Goal: Find specific page/section: Find specific page/section

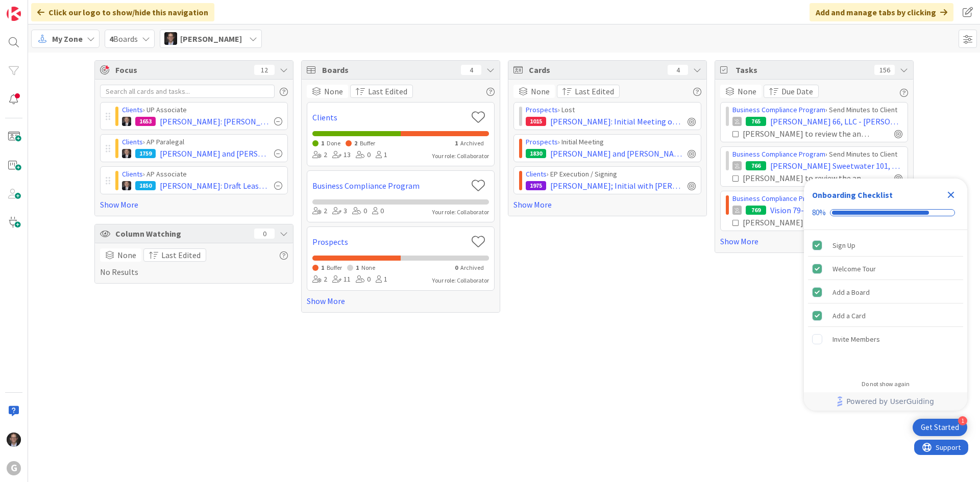
click at [57, 40] on span "My Zone" at bounding box center [67, 39] width 31 height 12
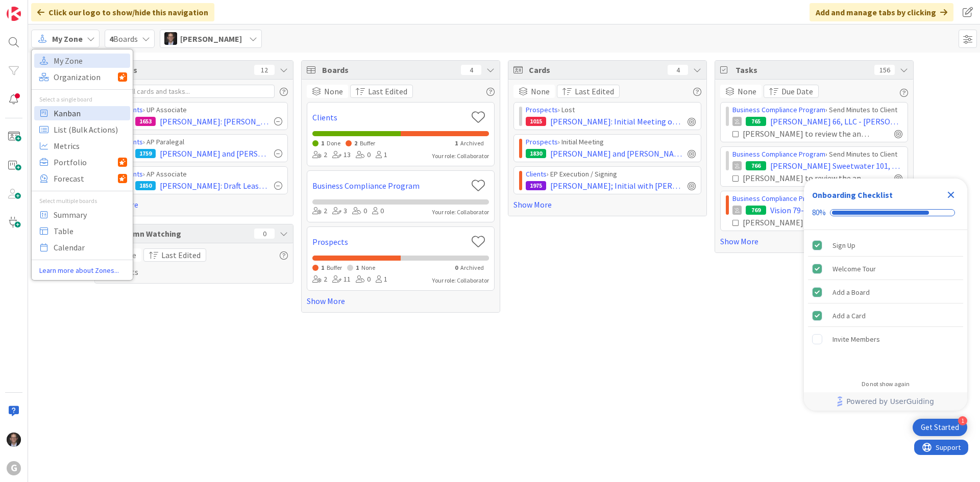
click at [70, 110] on span "Kanban" at bounding box center [91, 113] width 74 height 15
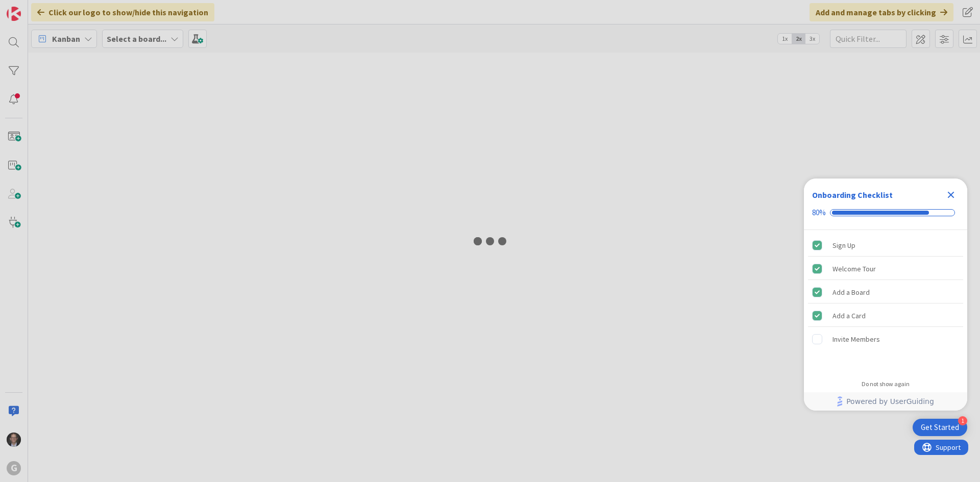
type input "Herb"
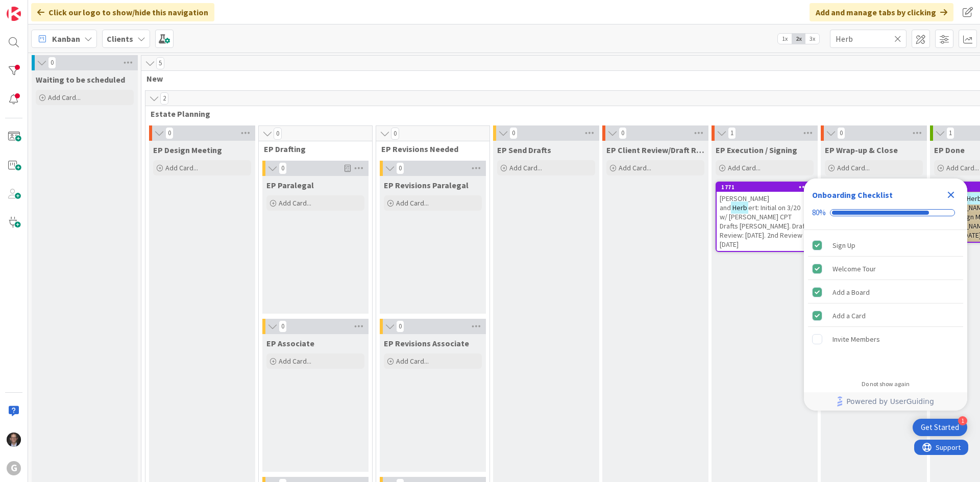
click at [898, 40] on icon at bounding box center [897, 38] width 7 height 9
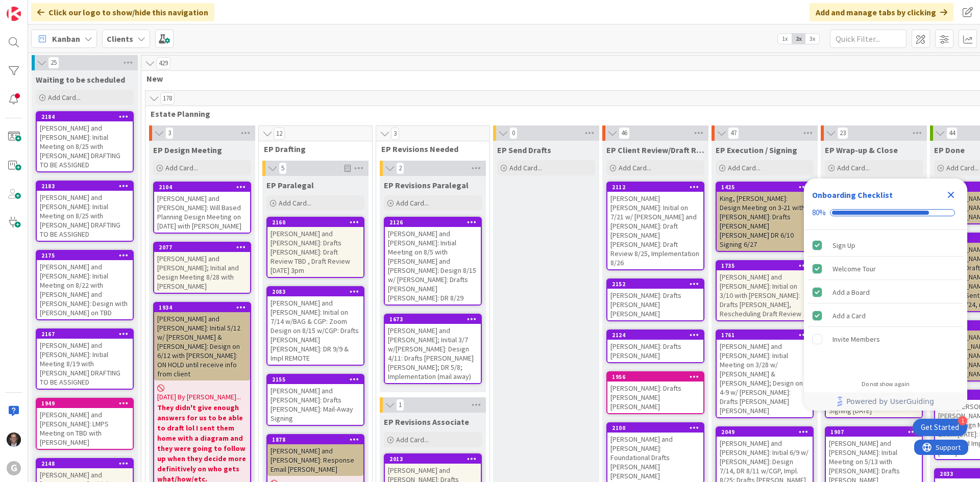
click at [951, 196] on icon "Close Checklist" at bounding box center [951, 195] width 7 height 7
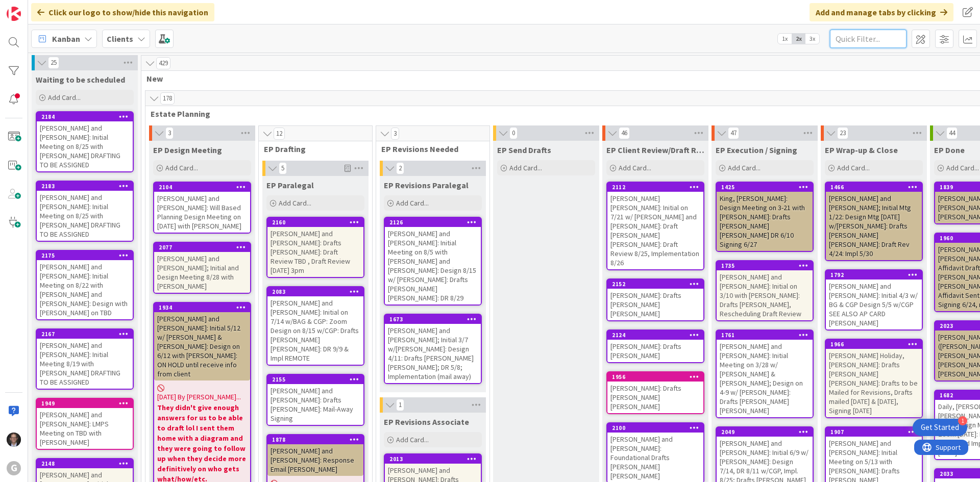
click at [856, 37] on input "text" at bounding box center [868, 39] width 77 height 18
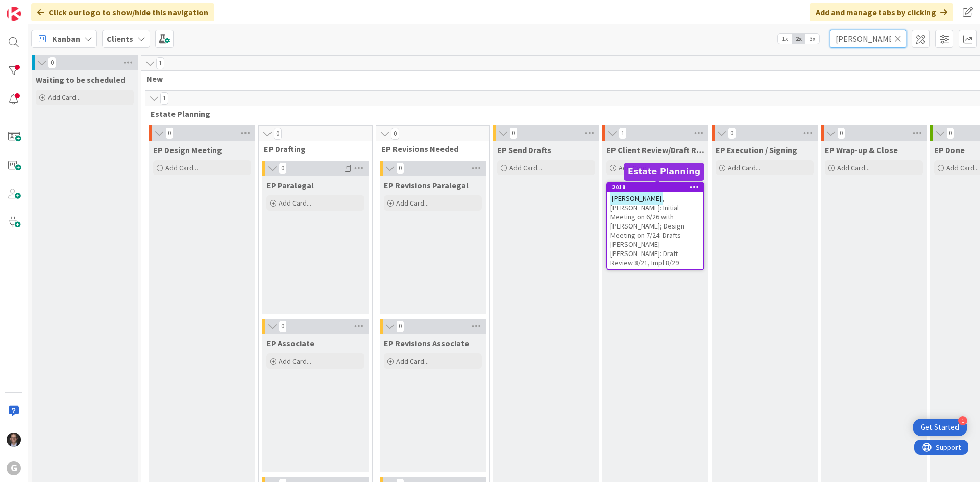
type input "[PERSON_NAME]"
click at [650, 217] on span ", [PERSON_NAME]: Initial Meeting on 6/26 with [PERSON_NAME]; Design Meeting on …" at bounding box center [648, 231] width 74 height 74
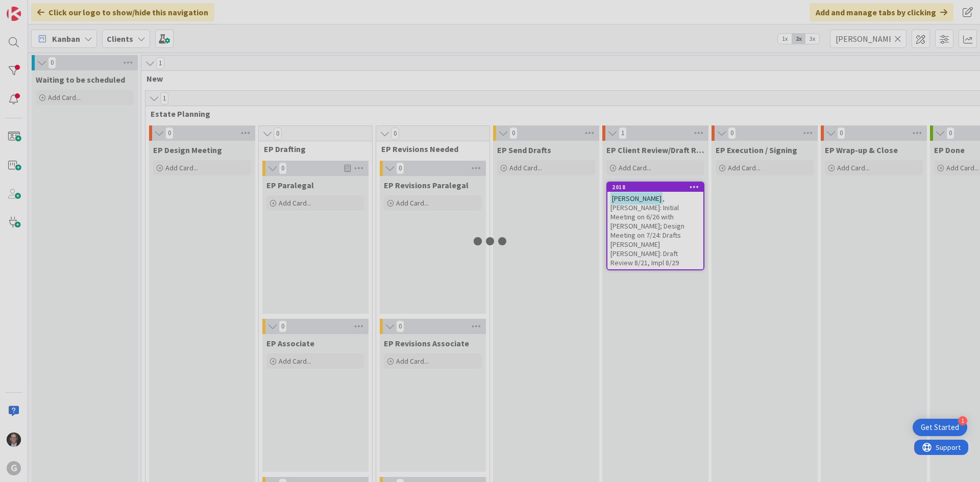
click at [650, 217] on div at bounding box center [490, 241] width 980 height 482
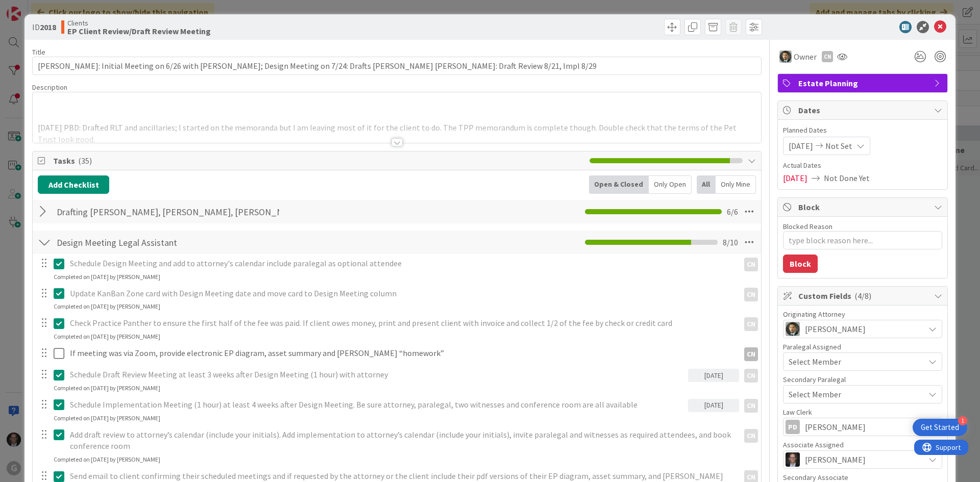
type textarea "x"
click at [397, 141] on div at bounding box center [397, 142] width 11 height 8
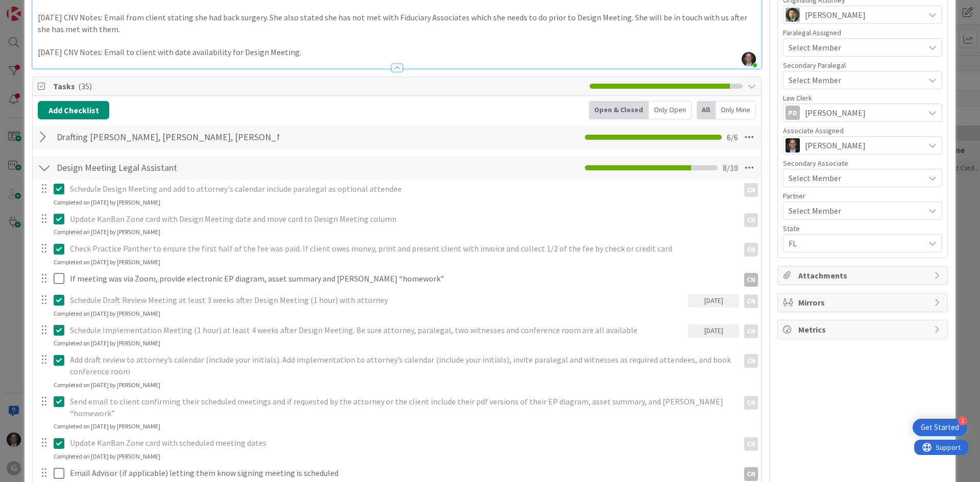
scroll to position [306, 0]
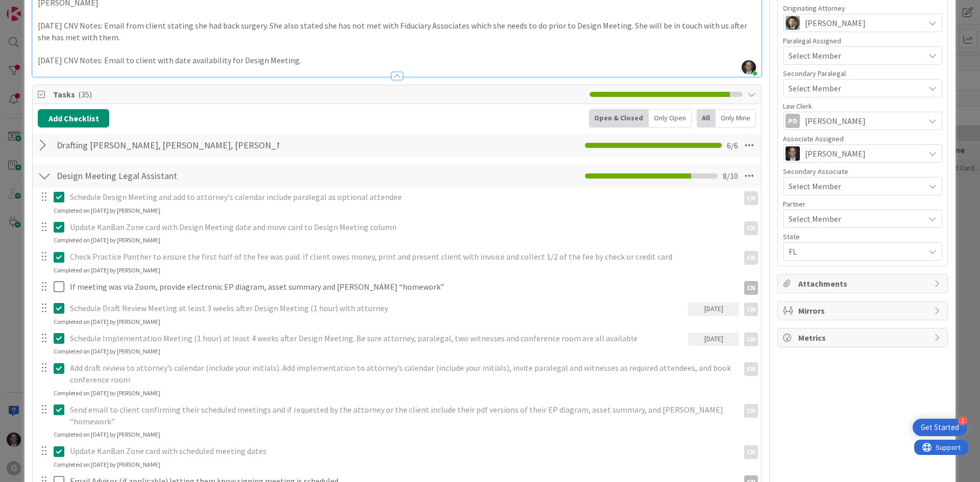
click at [42, 145] on div at bounding box center [44, 145] width 13 height 18
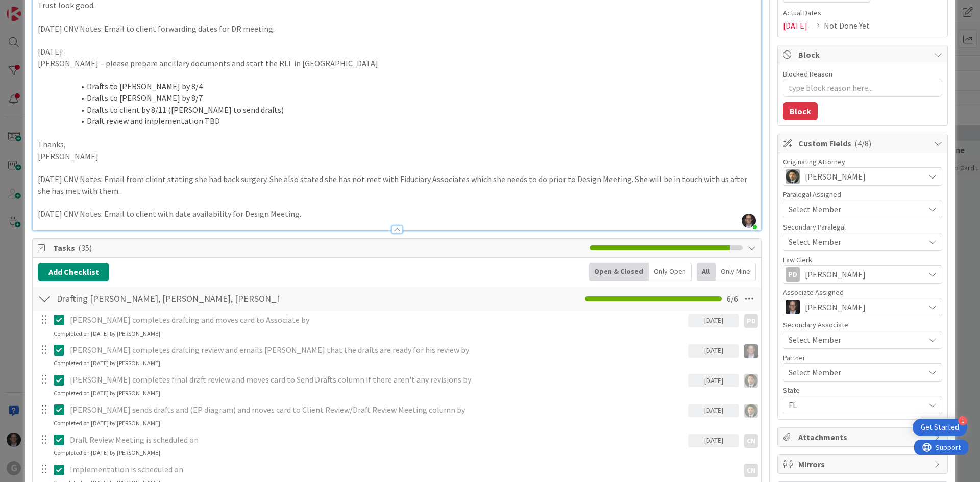
scroll to position [0, 0]
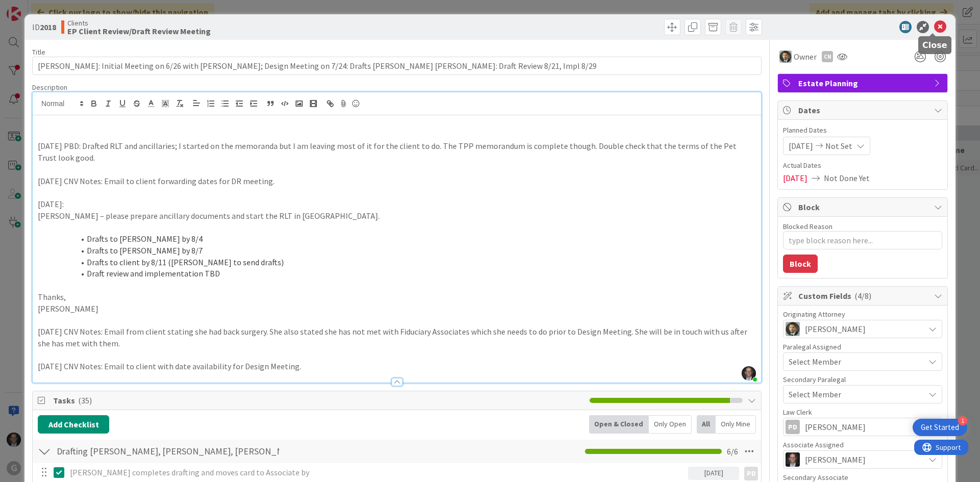
click at [934, 27] on icon at bounding box center [940, 27] width 12 height 12
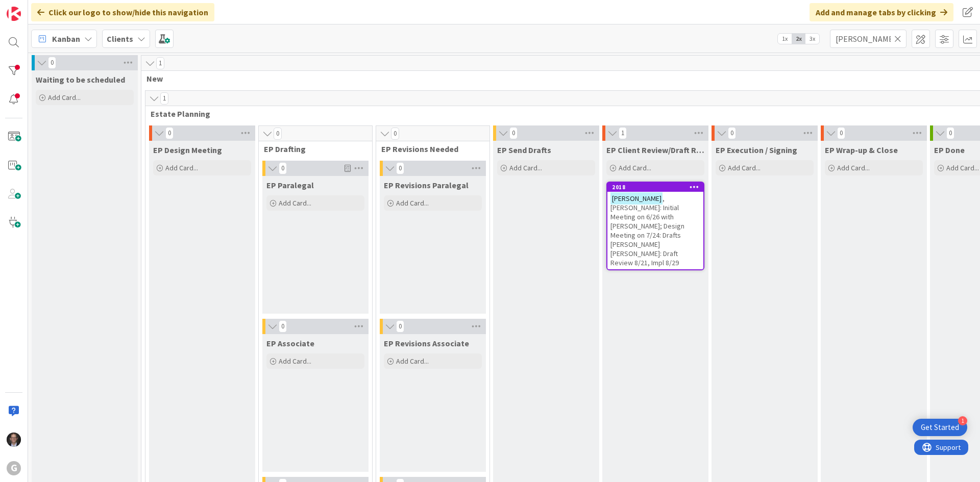
click at [900, 39] on icon at bounding box center [897, 38] width 7 height 9
click at [881, 40] on input "text" at bounding box center [868, 39] width 77 height 18
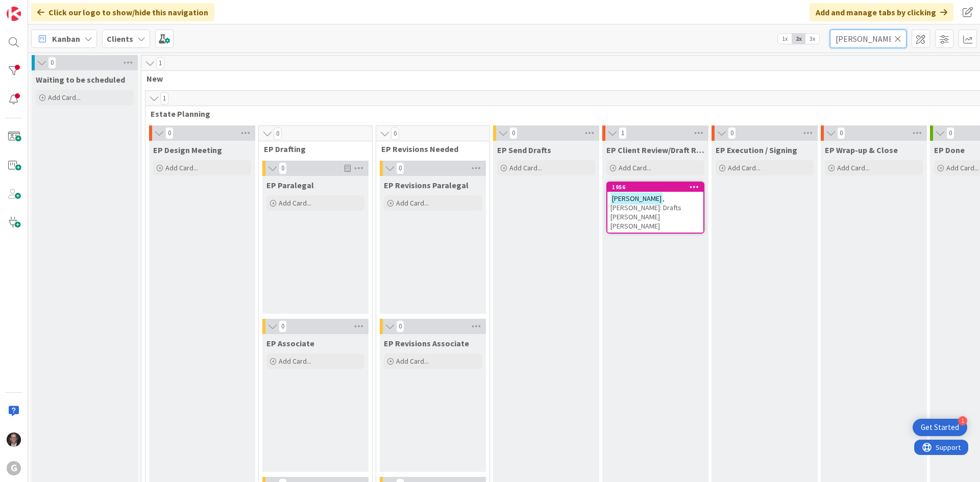
type input "[PERSON_NAME]"
click at [645, 207] on div "[PERSON_NAME]: Drafts [PERSON_NAME] [PERSON_NAME]" at bounding box center [655, 212] width 96 height 41
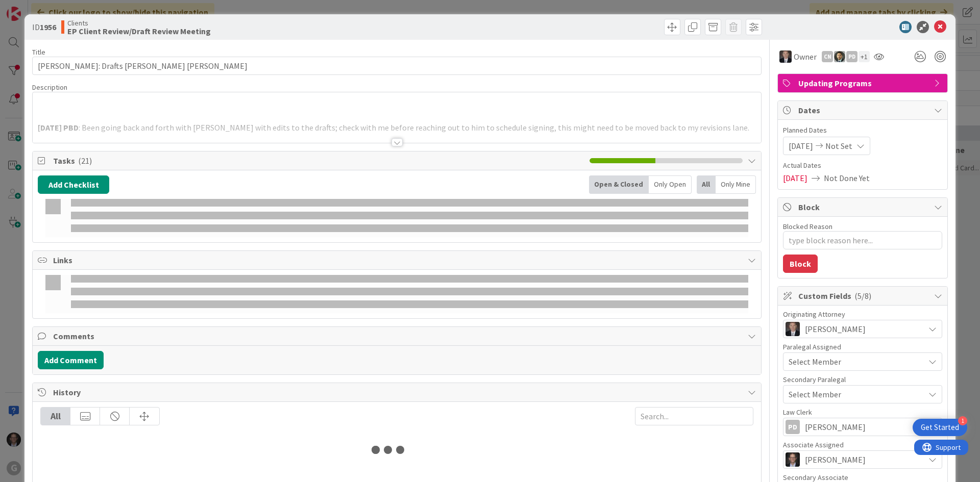
type textarea "x"
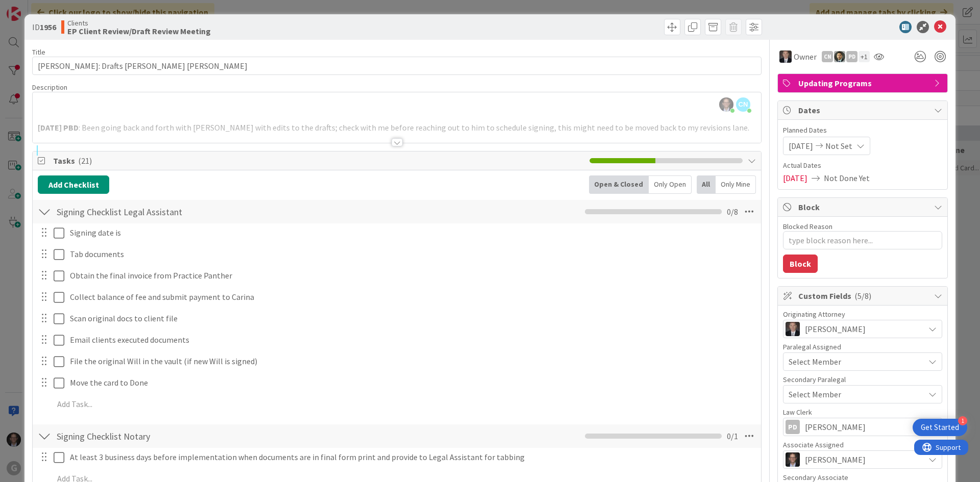
click at [393, 140] on div at bounding box center [397, 142] width 11 height 8
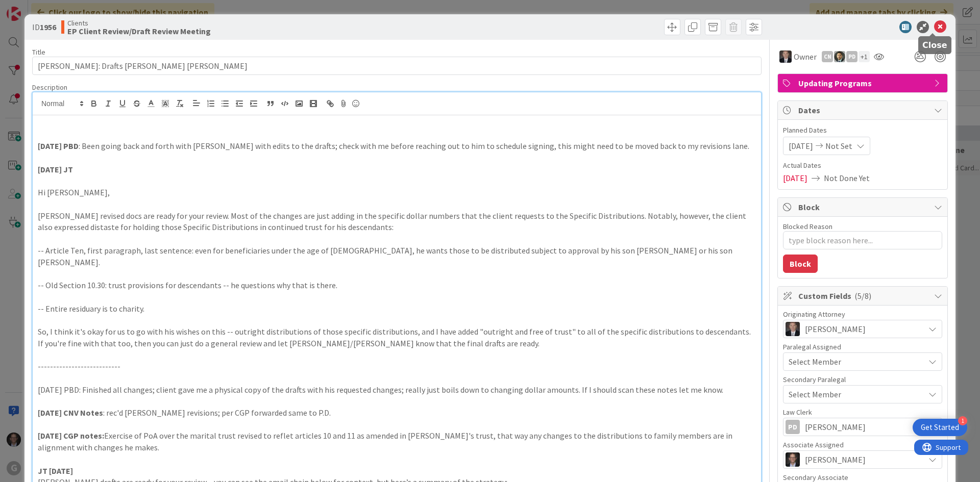
click at [934, 30] on icon at bounding box center [940, 27] width 12 height 12
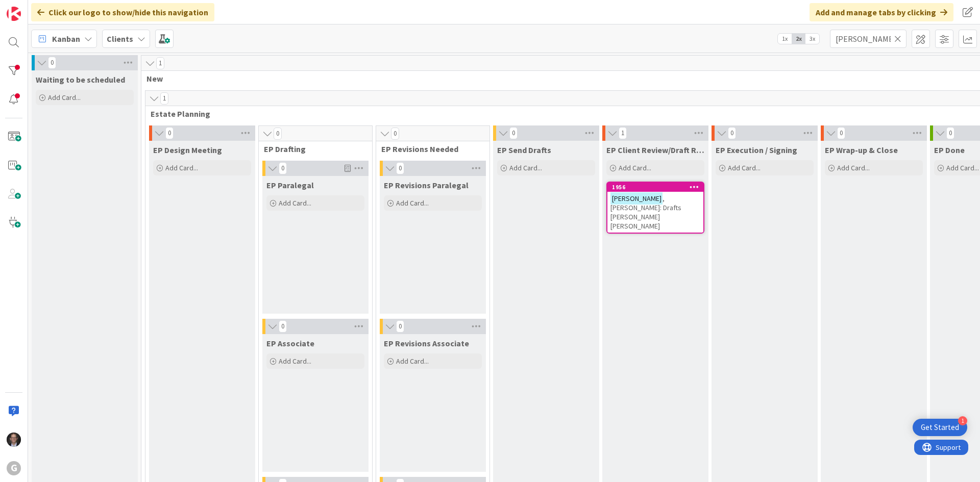
click at [897, 37] on icon at bounding box center [897, 38] width 7 height 9
click at [875, 38] on input "text" at bounding box center [868, 39] width 77 height 18
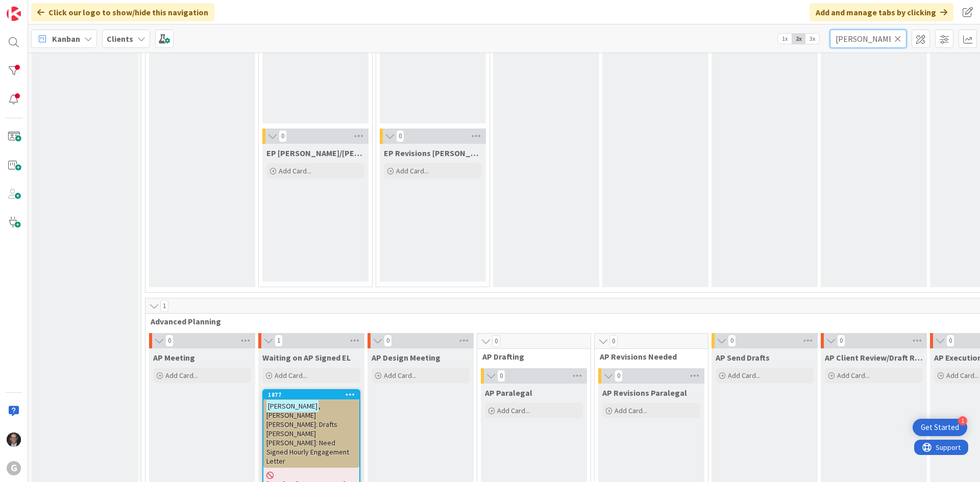
scroll to position [664, 0]
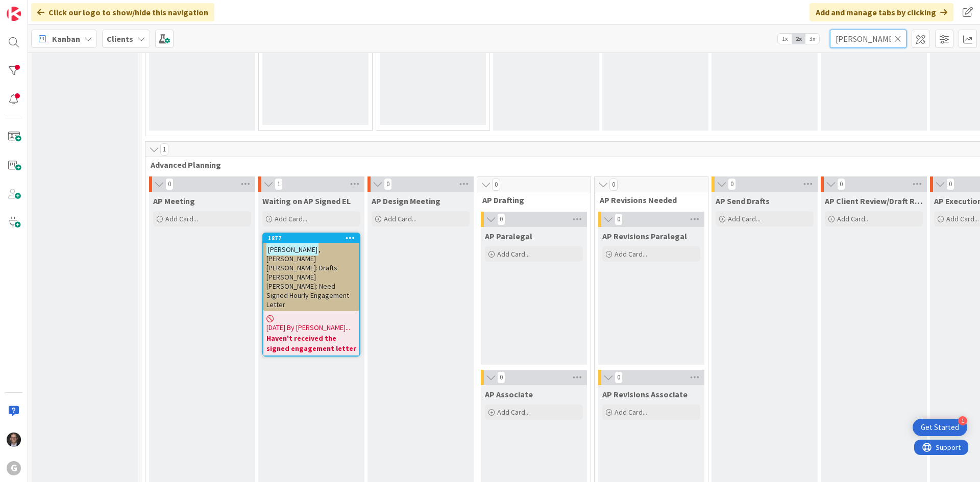
type input "[PERSON_NAME]"
click at [311, 252] on span ", [PERSON_NAME] [PERSON_NAME]: Drafts [PERSON_NAME] [PERSON_NAME]: Need Signed …" at bounding box center [307, 277] width 83 height 64
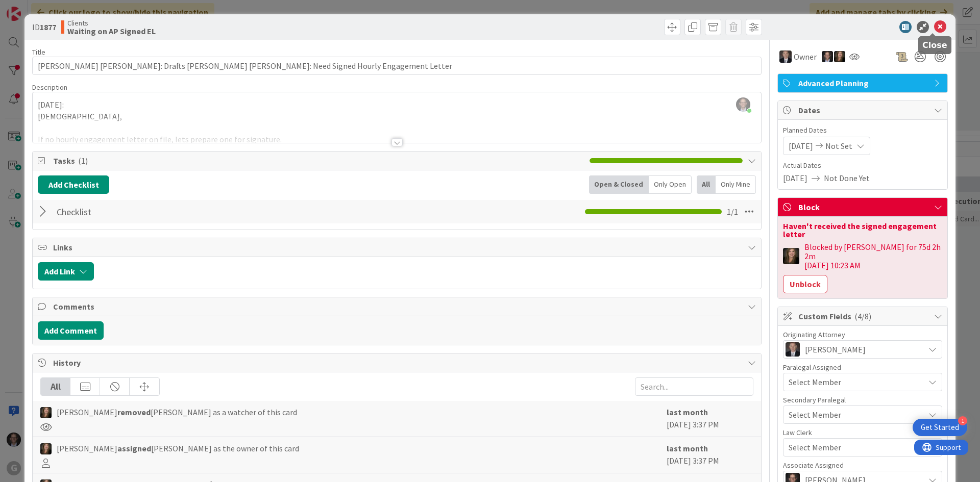
click at [935, 27] on icon at bounding box center [940, 27] width 12 height 12
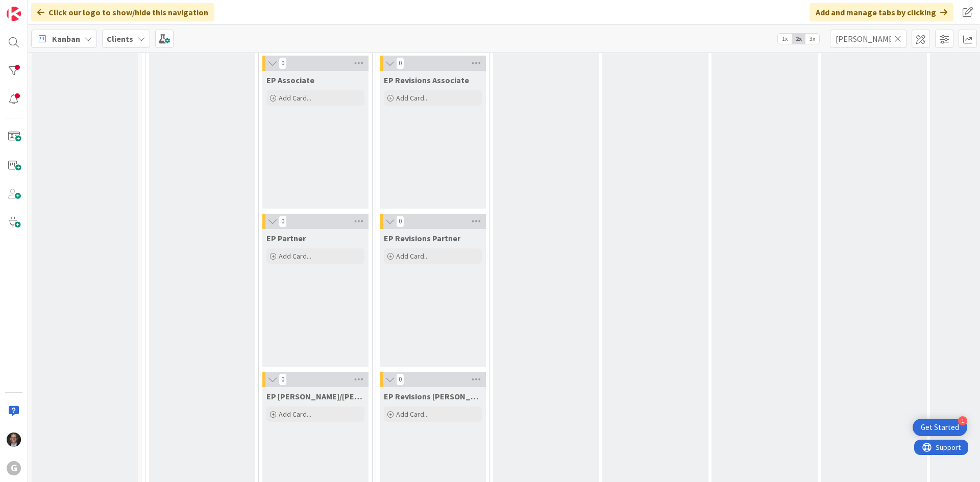
scroll to position [255, 0]
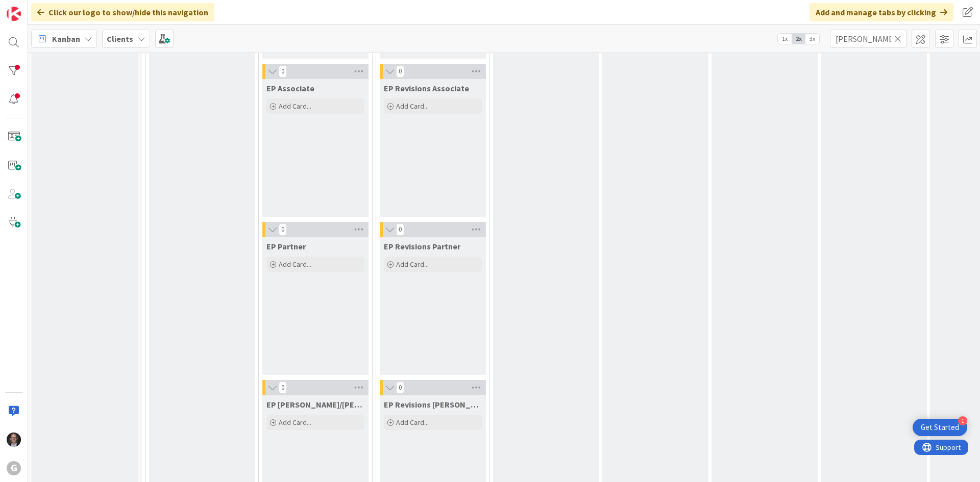
click at [897, 40] on icon at bounding box center [897, 38] width 7 height 9
click at [888, 38] on input "text" at bounding box center [868, 39] width 77 height 18
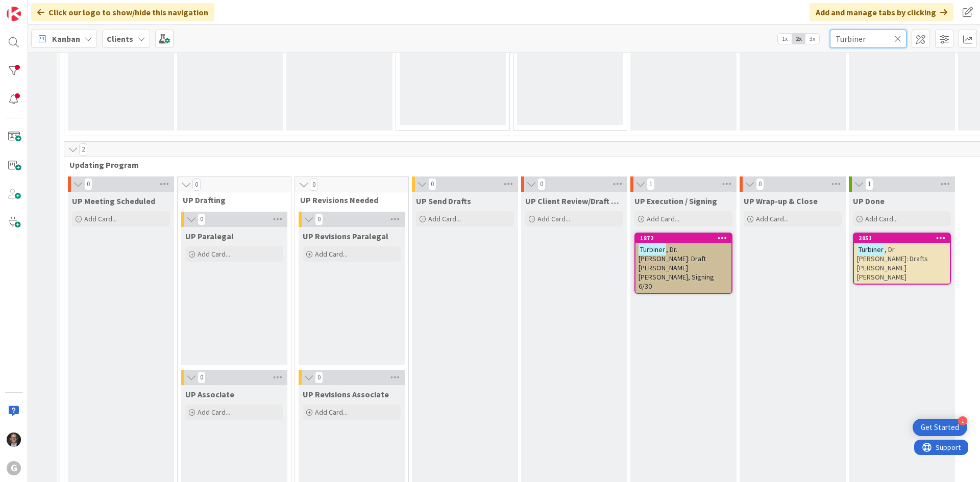
scroll to position [1378, 131]
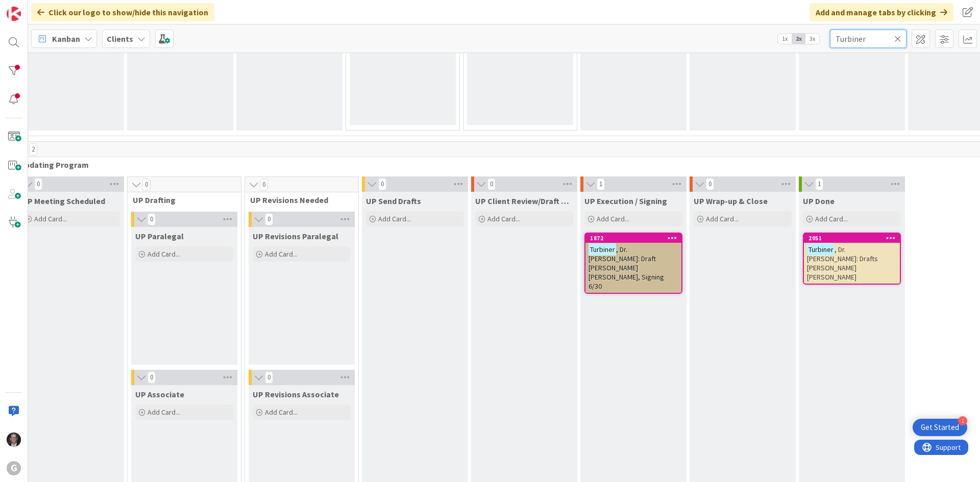
type input "Turbiner"
click at [629, 261] on span ", Dr. [PERSON_NAME]: Draft [PERSON_NAME] [PERSON_NAME], Signing 6/30" at bounding box center [627, 268] width 76 height 46
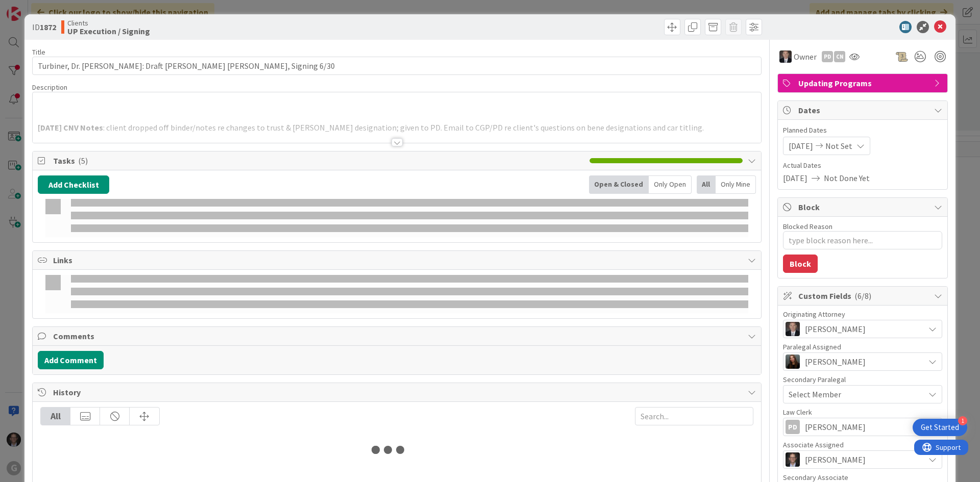
type textarea "x"
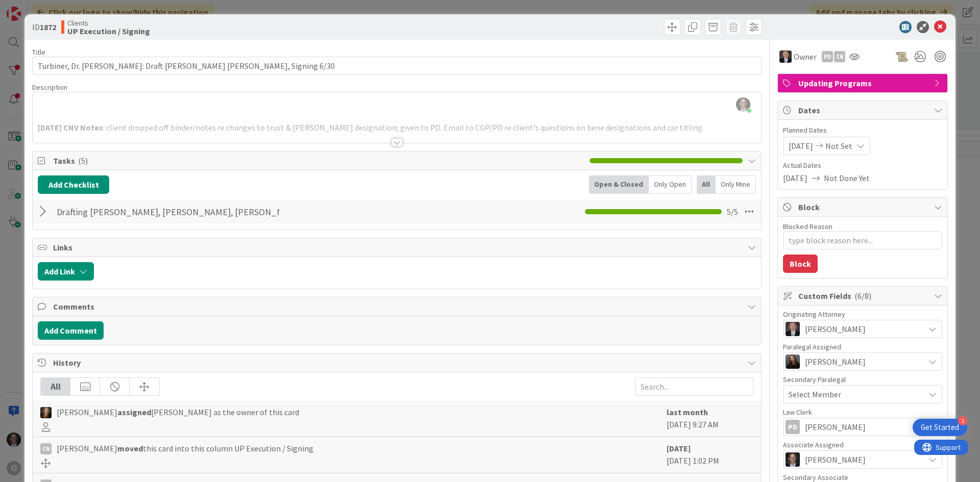
click at [44, 210] on div at bounding box center [44, 212] width 13 height 18
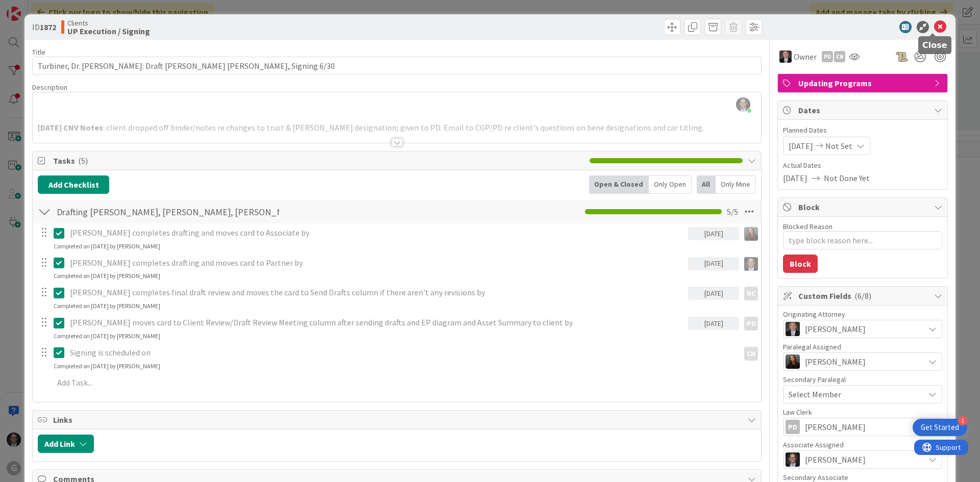
click at [934, 26] on icon at bounding box center [940, 27] width 12 height 12
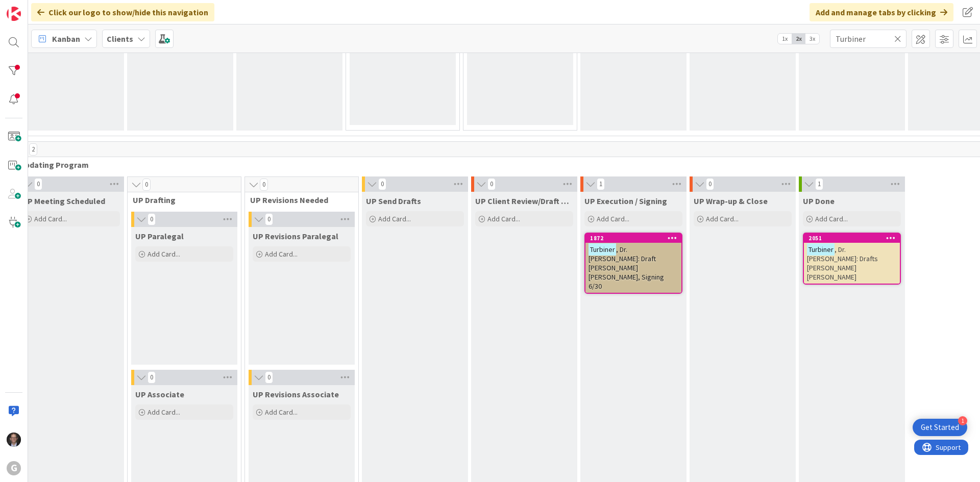
click at [899, 38] on icon at bounding box center [897, 38] width 7 height 9
click at [880, 38] on input "text" at bounding box center [868, 39] width 77 height 18
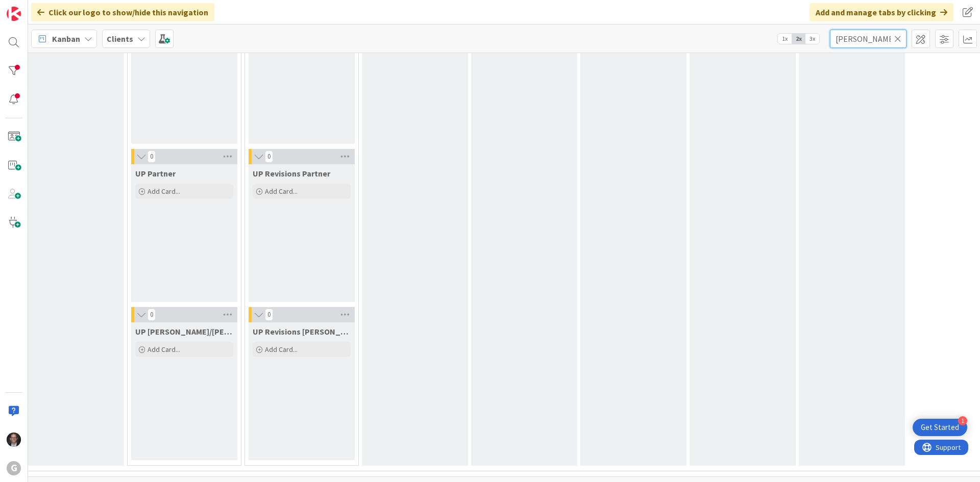
scroll to position [1378, 131]
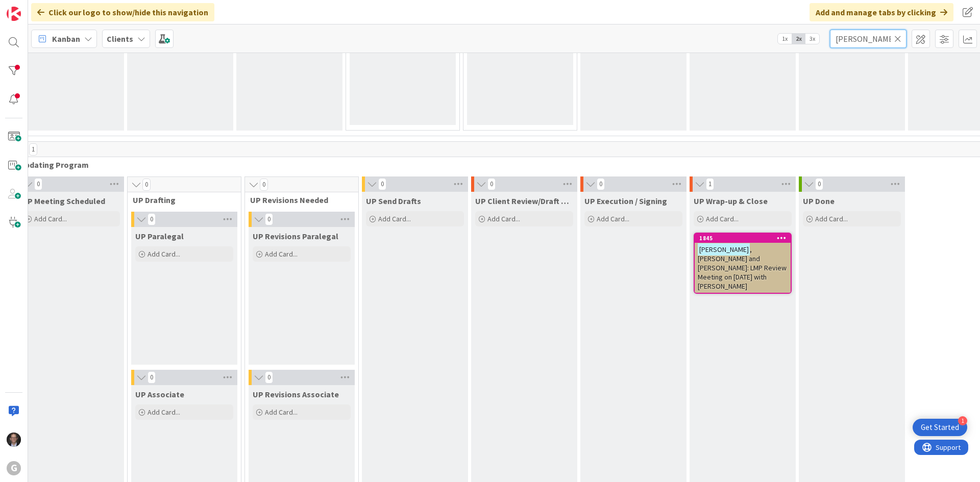
type input "[PERSON_NAME]"
click at [728, 250] on span ", [PERSON_NAME] and [PERSON_NAME]: LMP Review Meeting on [DATE] with [PERSON_NA…" at bounding box center [742, 268] width 89 height 46
type textarea "x"
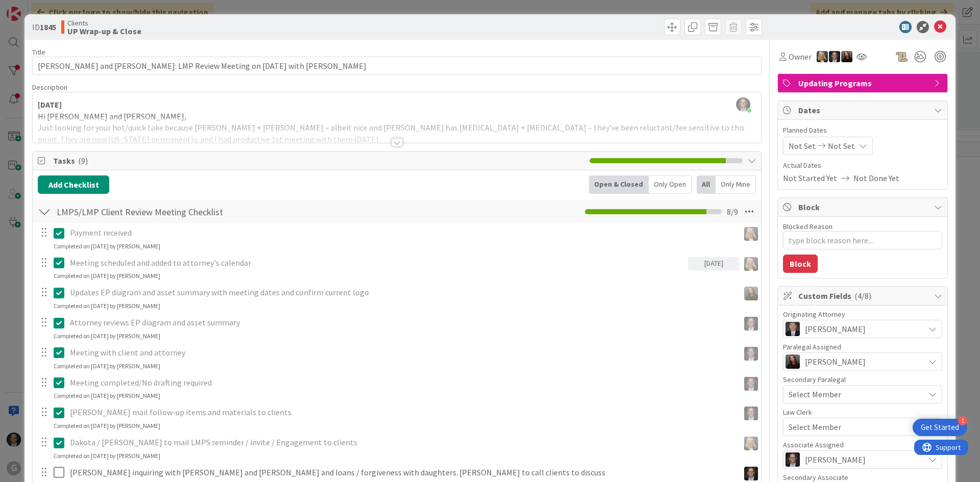
click at [393, 143] on div at bounding box center [397, 142] width 11 height 8
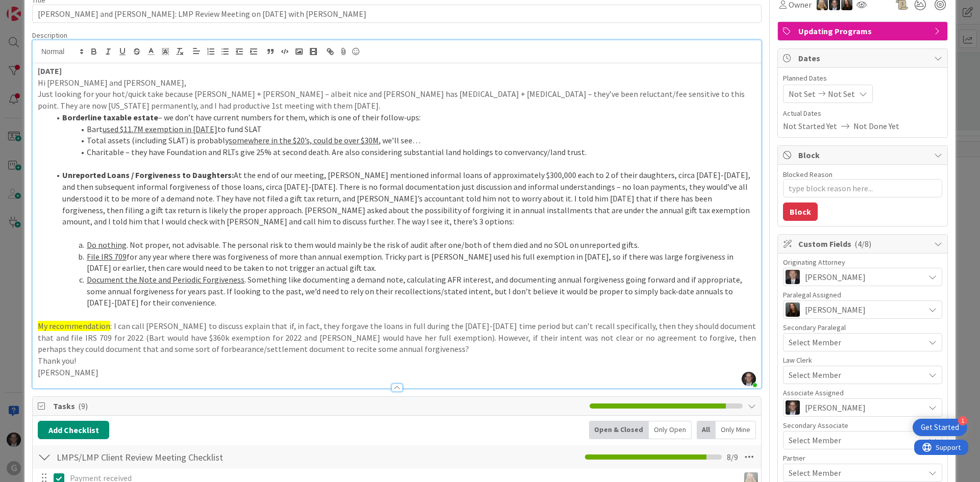
scroll to position [51, 0]
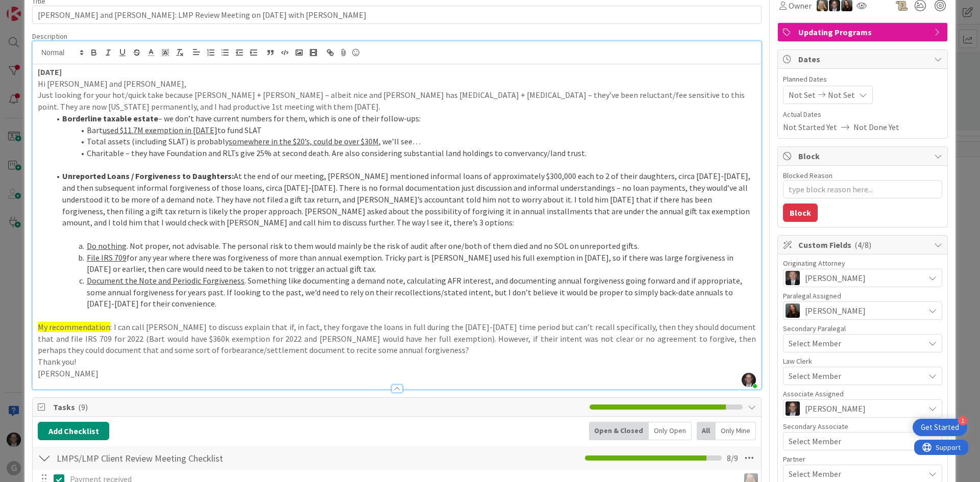
click at [888, 78] on span "Planned Dates" at bounding box center [862, 79] width 159 height 11
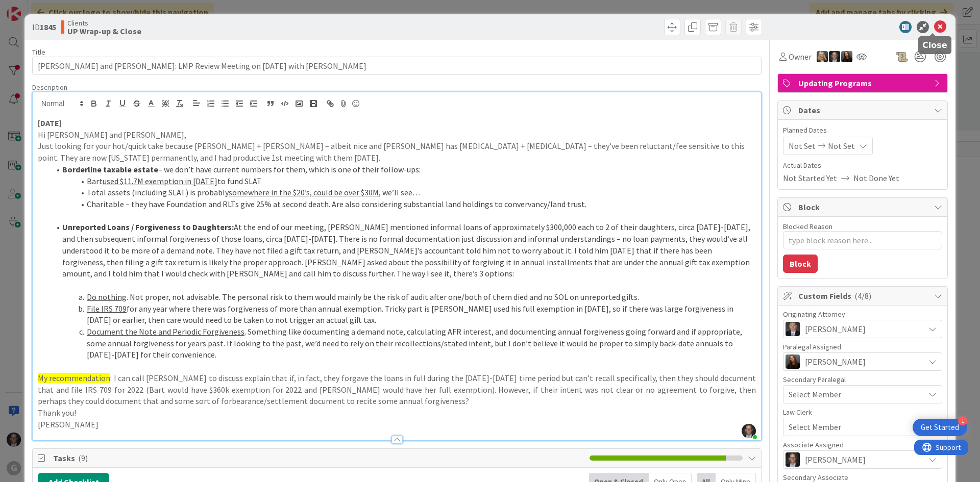
click at [934, 27] on icon at bounding box center [940, 27] width 12 height 12
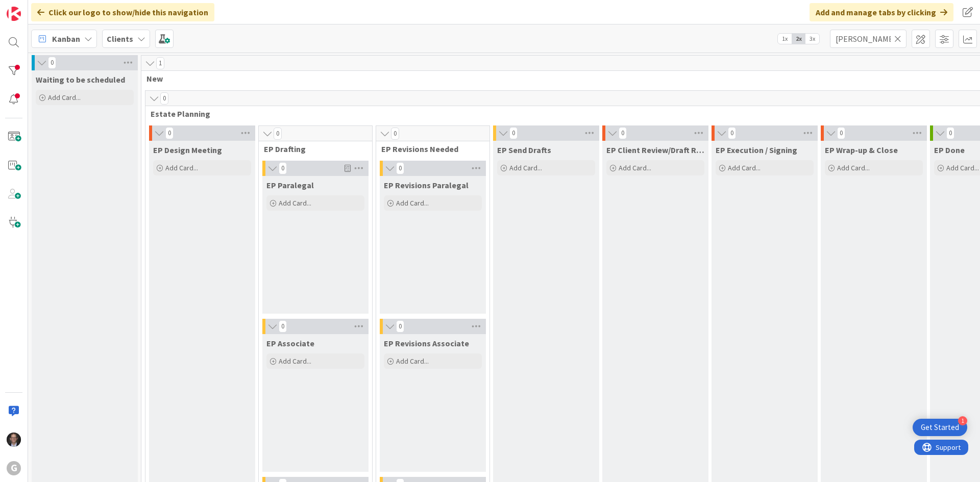
click at [898, 37] on icon at bounding box center [897, 38] width 7 height 9
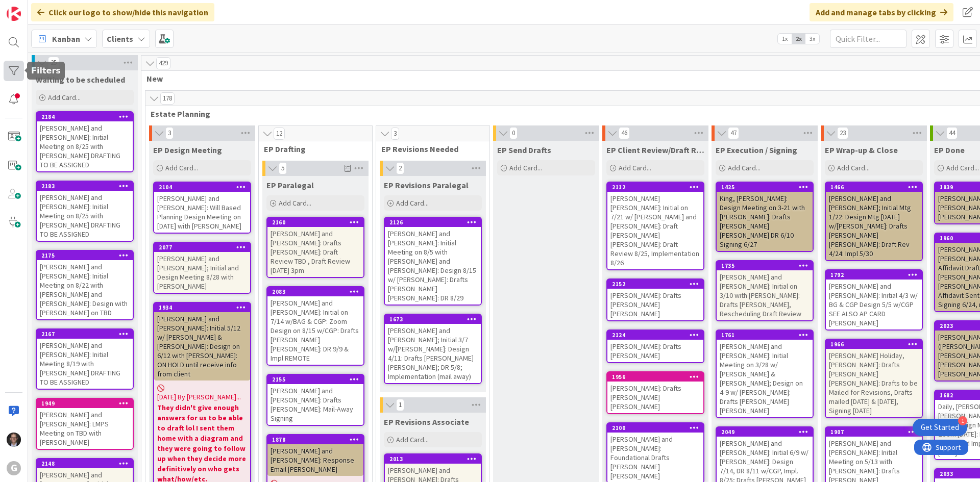
click at [15, 71] on div at bounding box center [14, 71] width 20 height 20
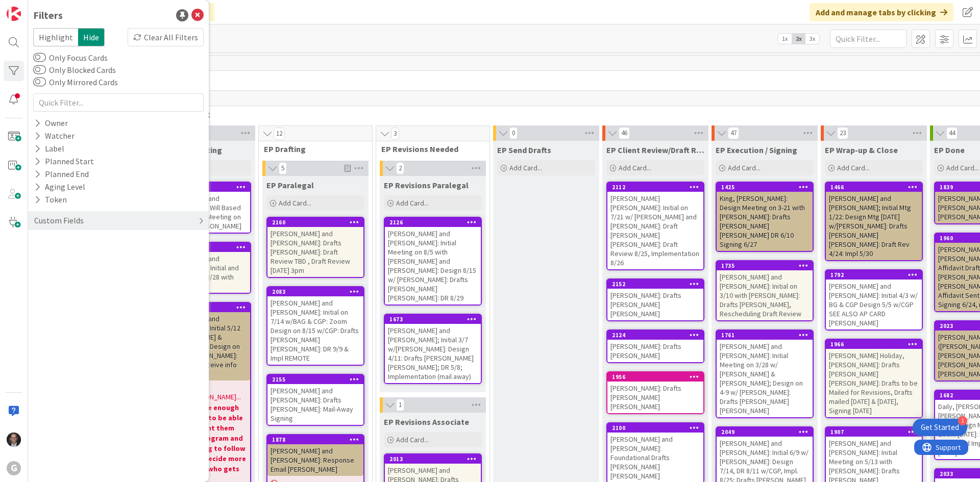
click at [196, 220] on div "Custom Fields" at bounding box center [118, 220] width 181 height 19
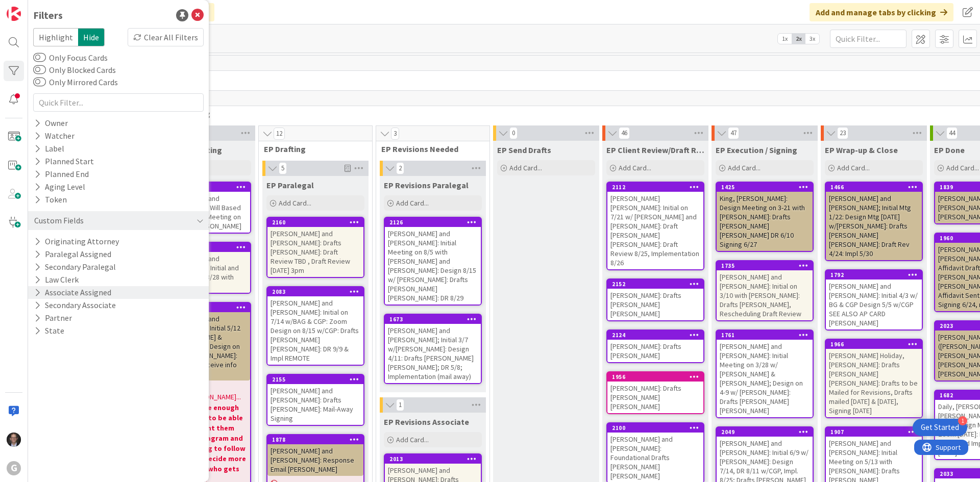
click at [71, 291] on button "Associate Assigned" at bounding box center [72, 292] width 79 height 13
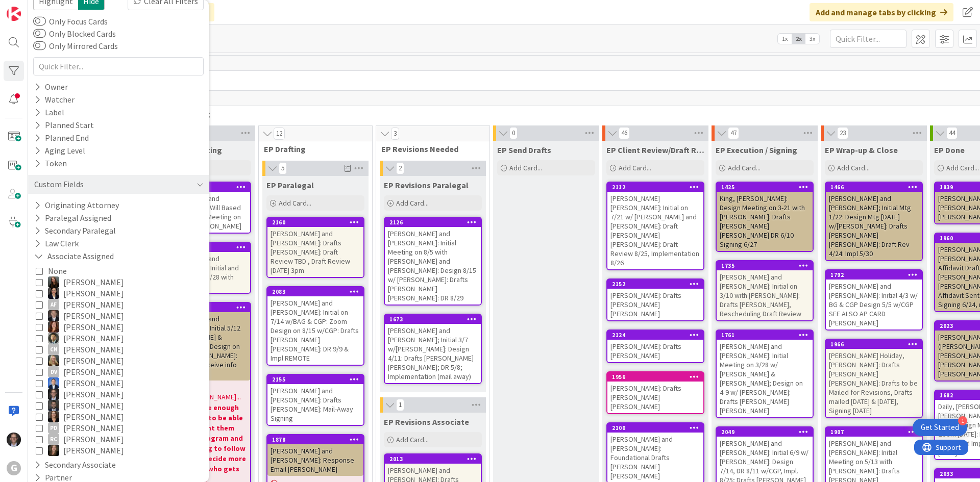
scroll to position [51, 0]
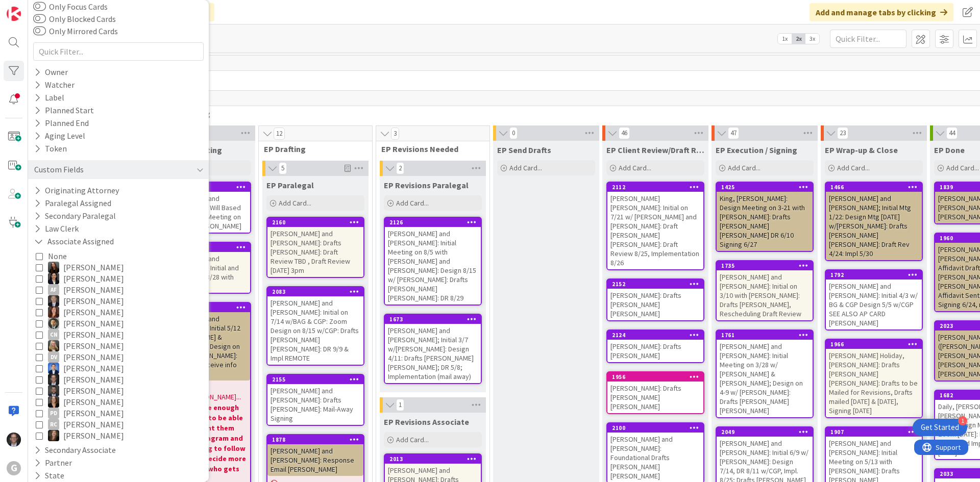
click at [40, 379] on icon at bounding box center [39, 379] width 7 height 7
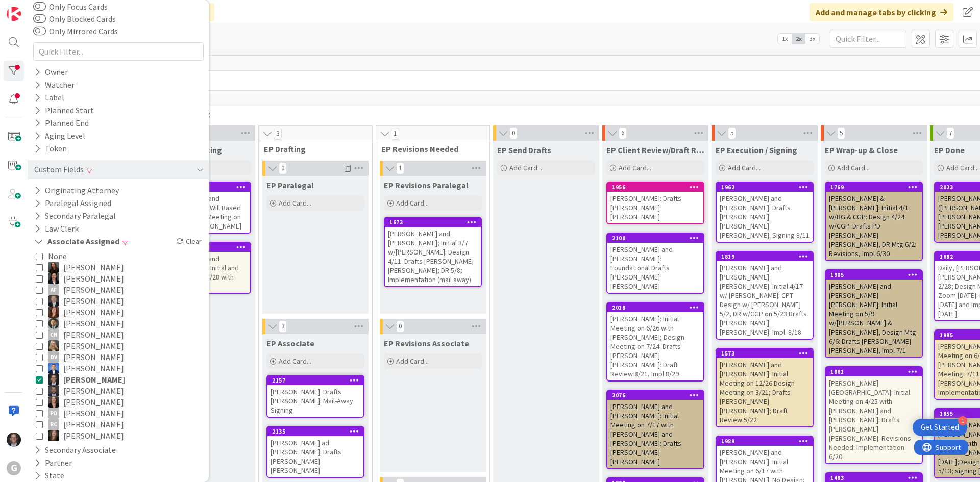
click at [336, 92] on div "29" at bounding box center [701, 98] width 1113 height 15
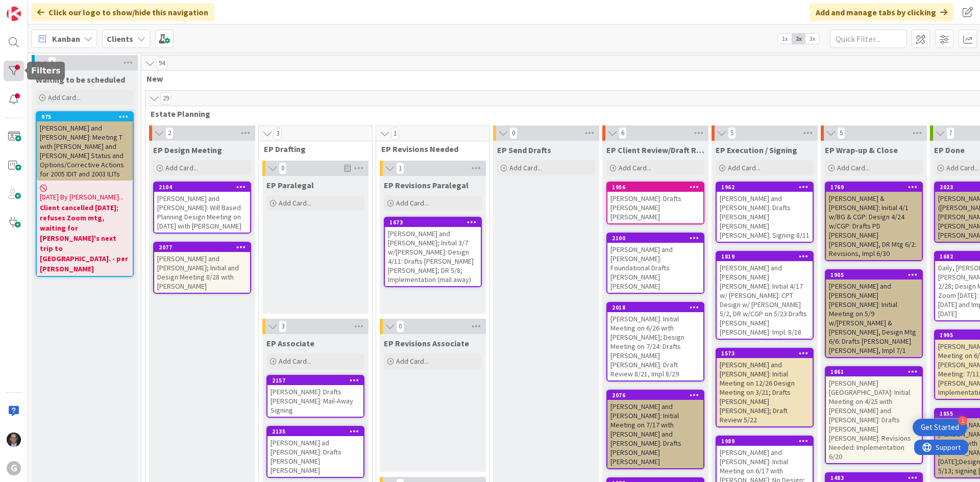
drag, startPoint x: 19, startPoint y: 71, endPoint x: 22, endPoint y: 76, distance: 6.0
click at [19, 71] on div at bounding box center [14, 71] width 20 height 20
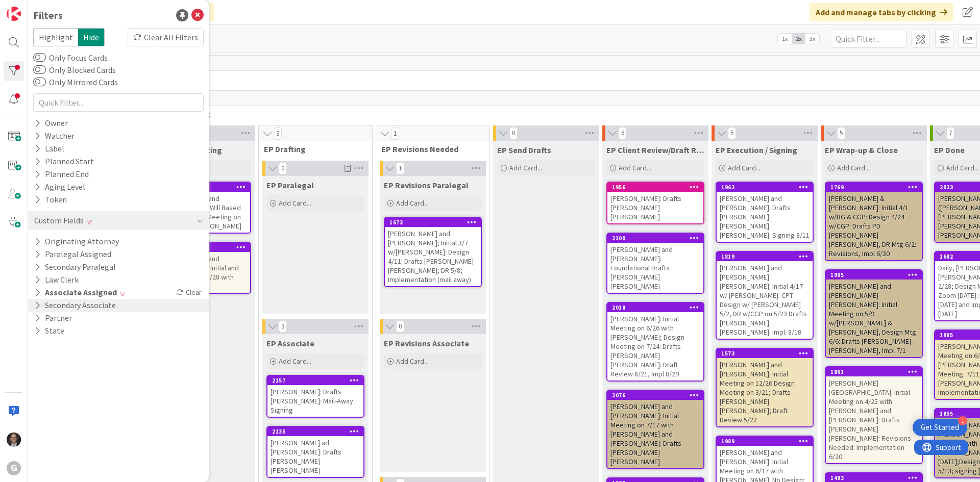
click at [101, 305] on button "Secondary Associate" at bounding box center [75, 305] width 84 height 13
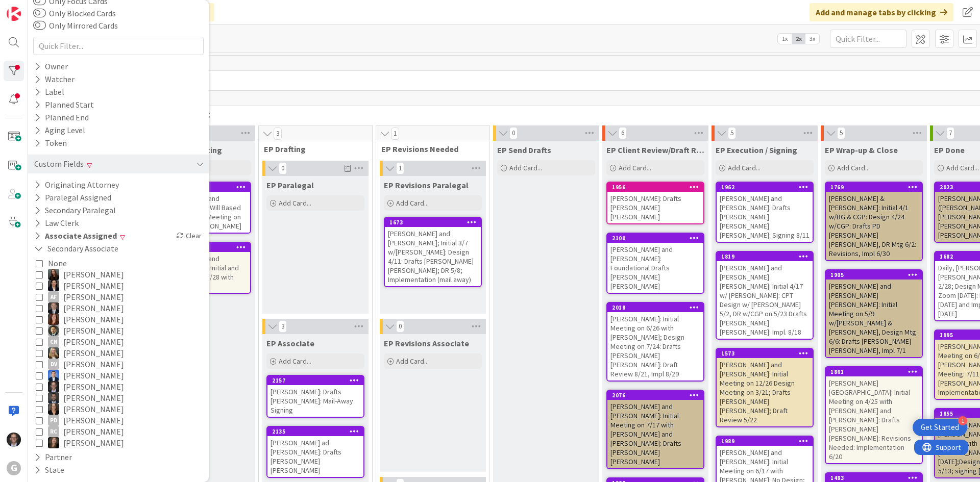
scroll to position [59, 0]
click at [39, 383] on icon at bounding box center [39, 384] width 7 height 7
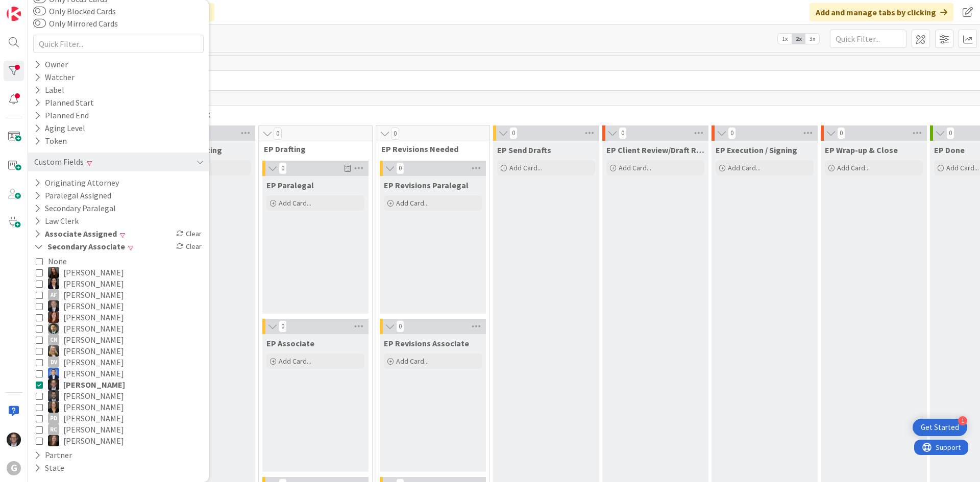
click at [39, 382] on icon at bounding box center [39, 384] width 7 height 7
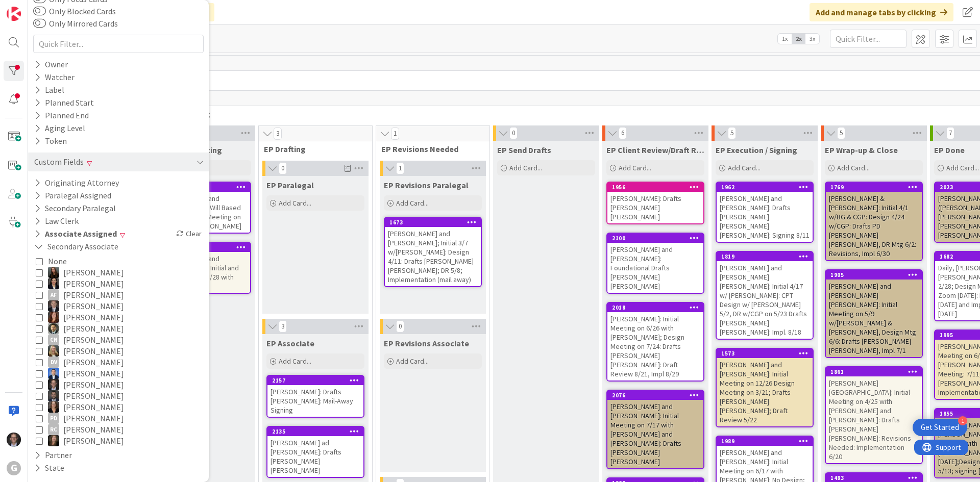
click at [312, 83] on span "New" at bounding box center [698, 79] width 1103 height 10
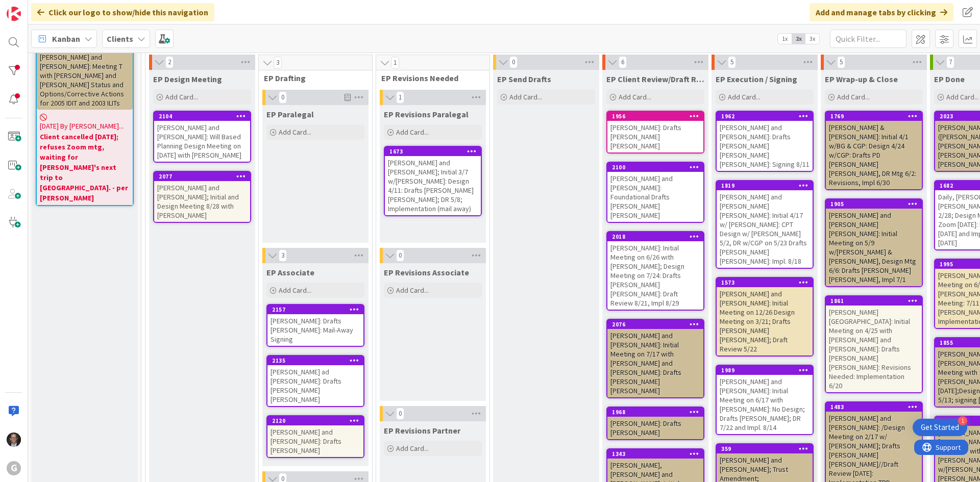
scroll to position [153, 0]
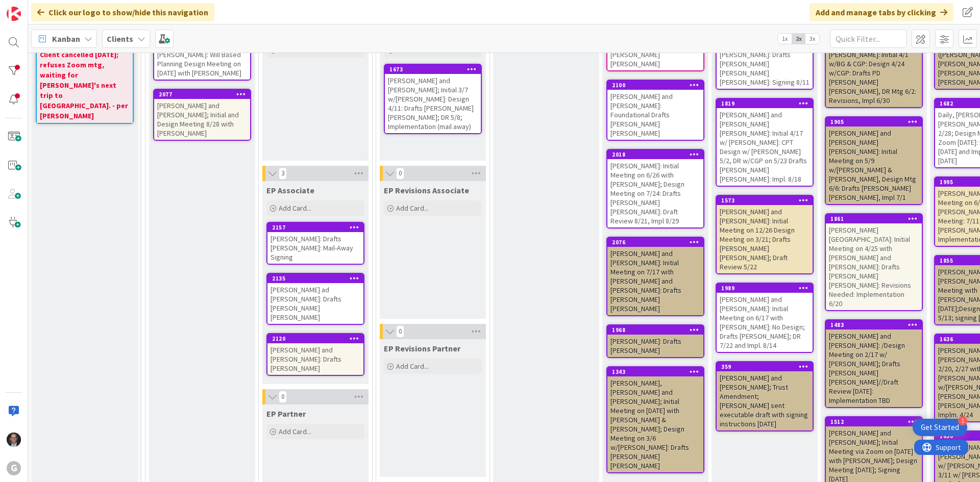
click at [305, 248] on div "[PERSON_NAME]: Drafts [PERSON_NAME]: Mail-Away Signing" at bounding box center [315, 248] width 96 height 32
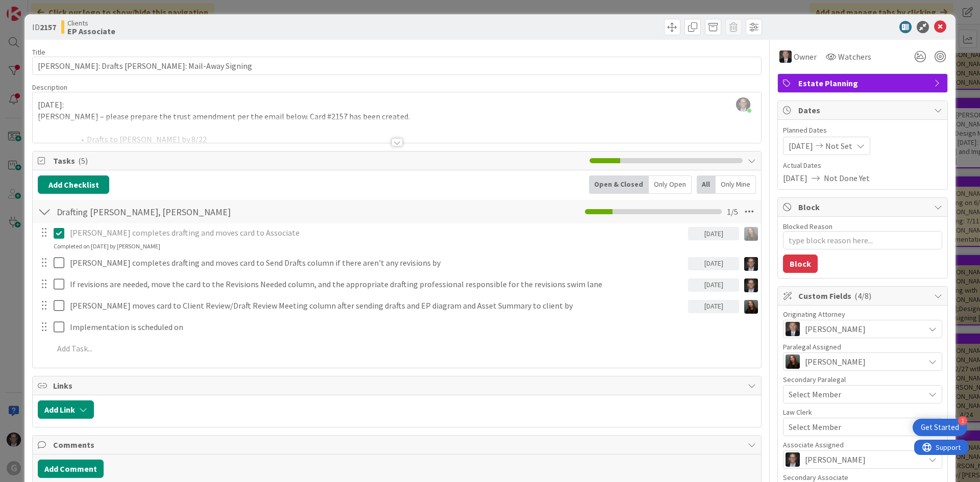
click at [394, 138] on div at bounding box center [397, 142] width 11 height 8
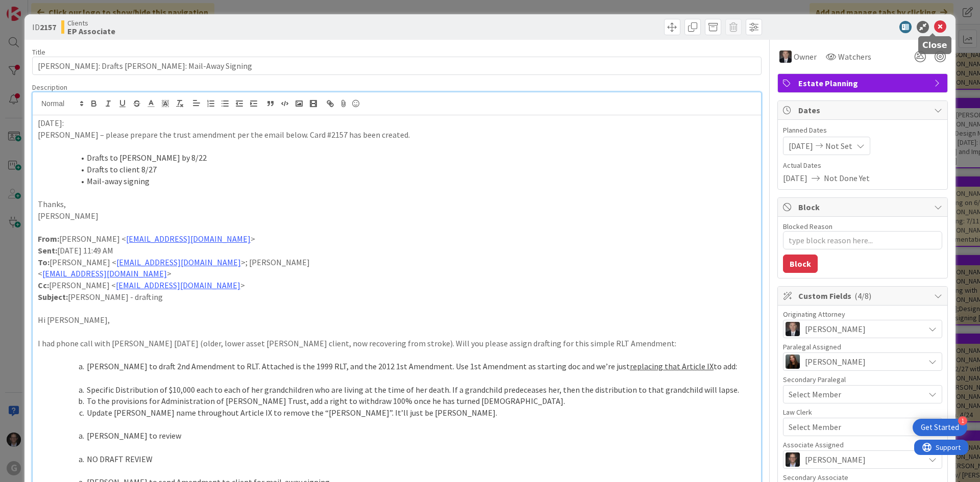
click at [935, 25] on icon at bounding box center [940, 27] width 12 height 12
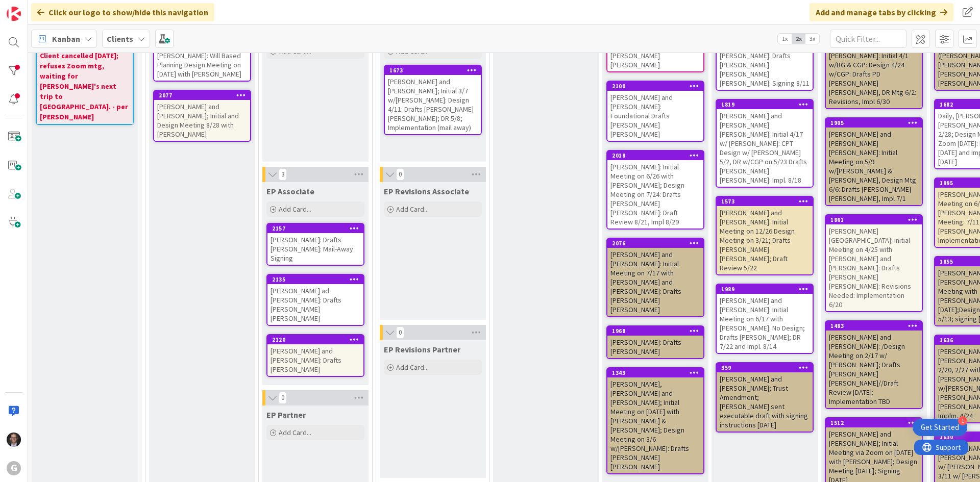
scroll to position [153, 0]
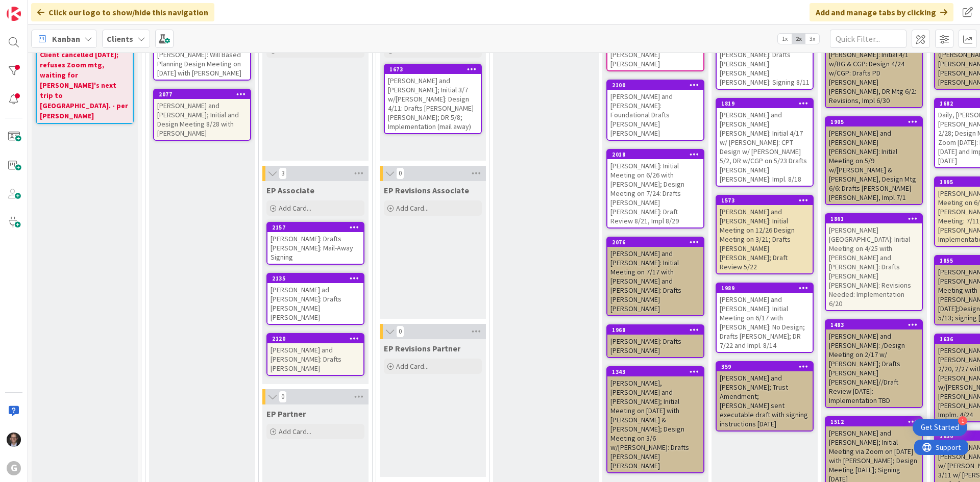
click at [320, 303] on div "[PERSON_NAME] ad [PERSON_NAME]: Drafts [PERSON_NAME] [PERSON_NAME]" at bounding box center [315, 303] width 96 height 41
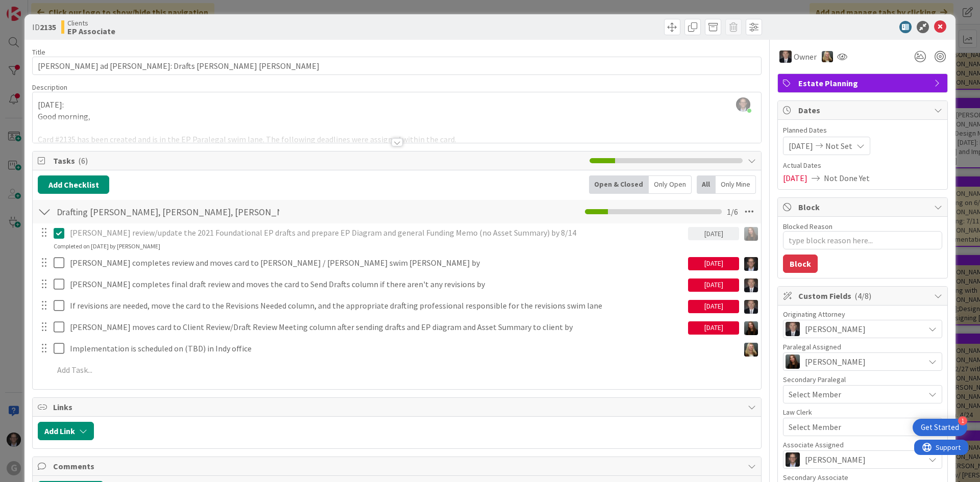
click at [393, 143] on div at bounding box center [397, 142] width 11 height 8
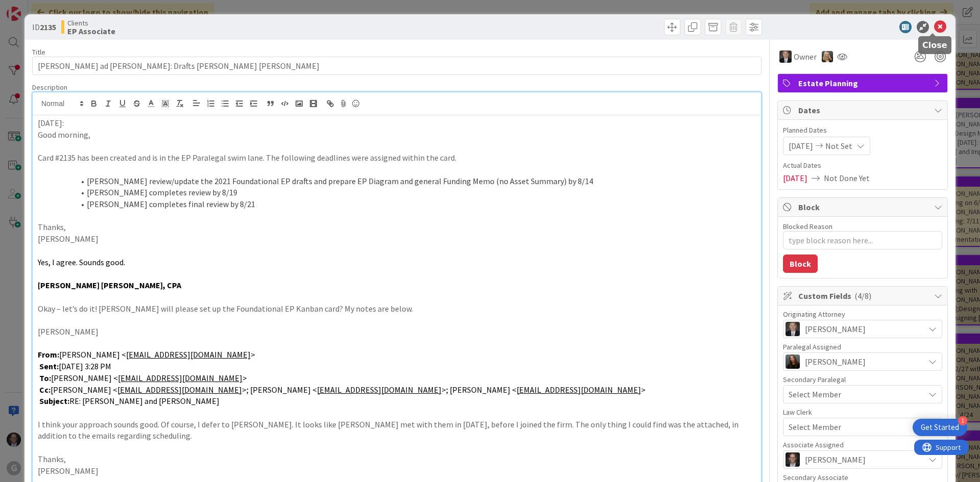
click at [935, 24] on icon at bounding box center [940, 27] width 12 height 12
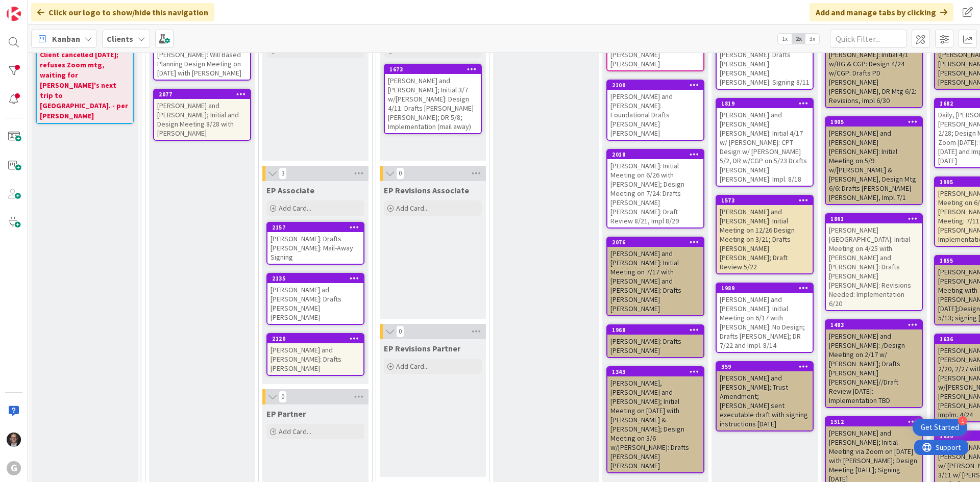
click at [293, 344] on div "[PERSON_NAME] and [PERSON_NAME]: Drafts [PERSON_NAME]" at bounding box center [315, 360] width 96 height 32
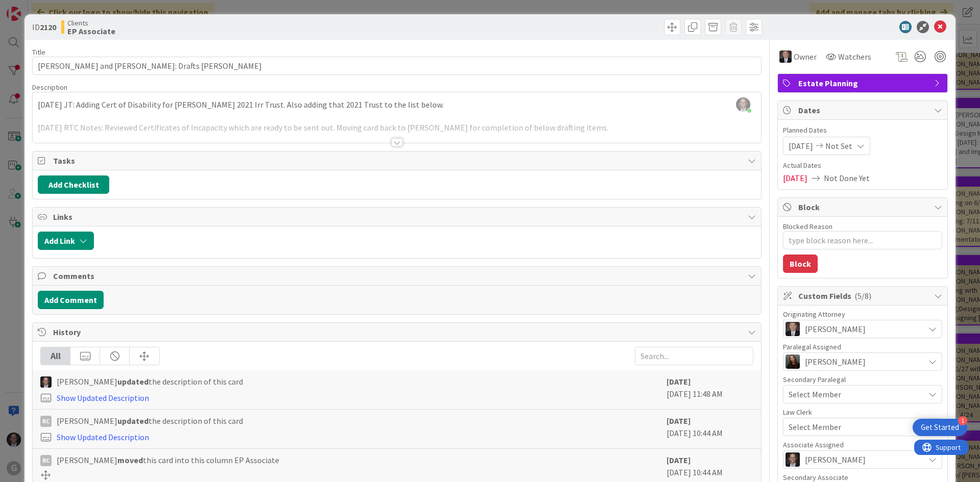
drag, startPoint x: 396, startPoint y: 140, endPoint x: 396, endPoint y: 146, distance: 5.6
click at [396, 141] on div at bounding box center [397, 142] width 11 height 8
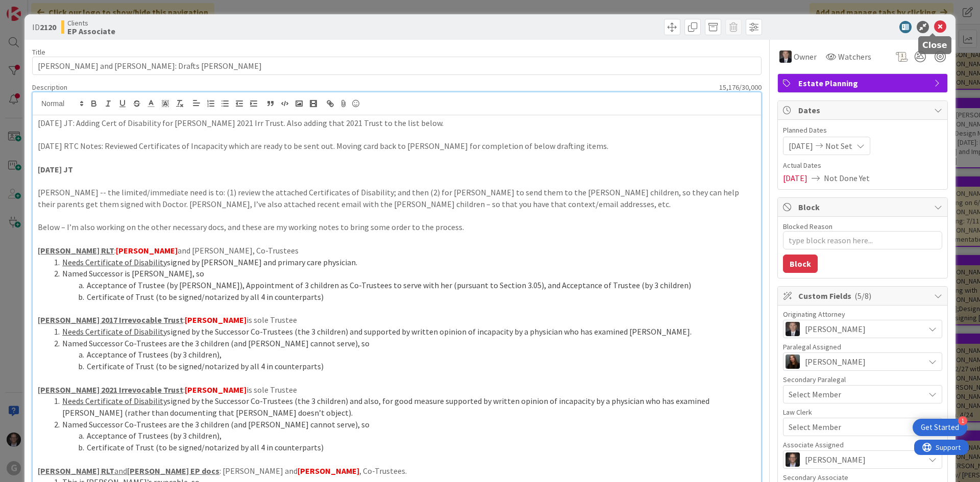
click at [934, 28] on icon at bounding box center [940, 27] width 12 height 12
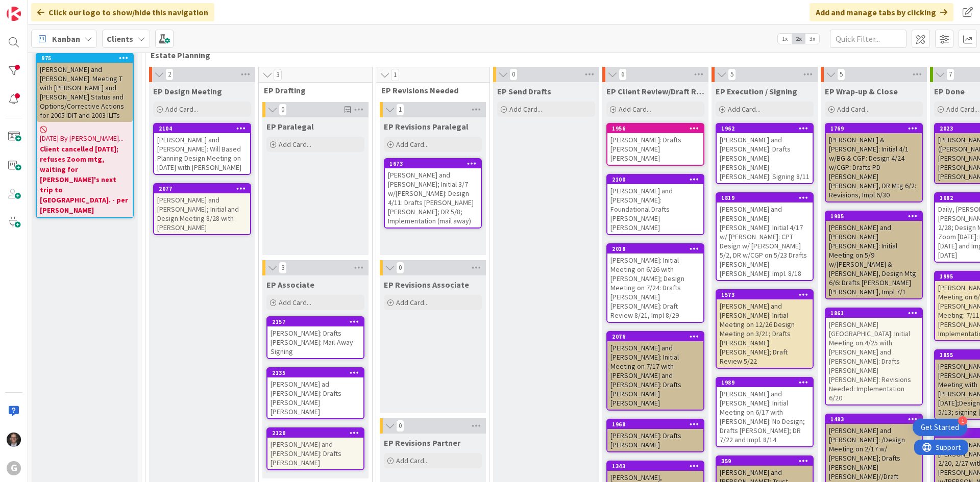
scroll to position [51, 0]
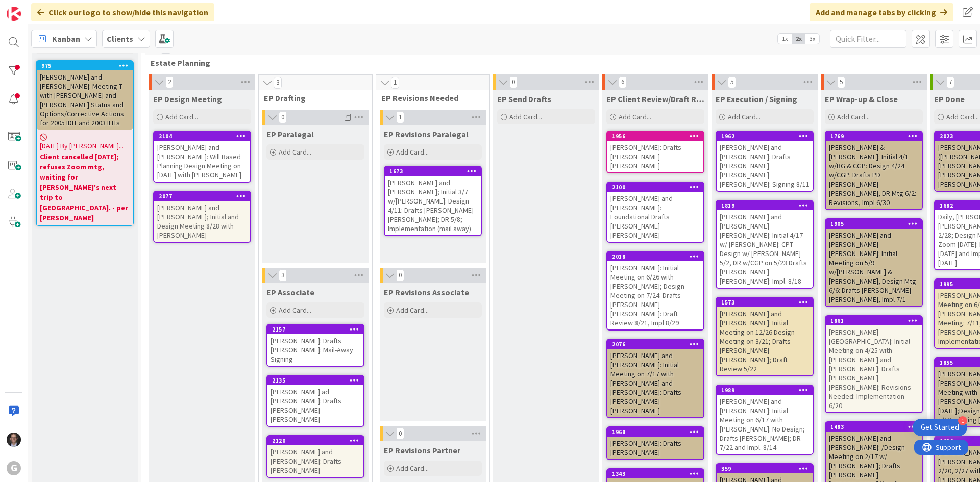
click at [429, 201] on div "[PERSON_NAME] and [PERSON_NAME]; Initial 3/7 w/[PERSON_NAME]: Design 4/11: Draf…" at bounding box center [433, 205] width 96 height 59
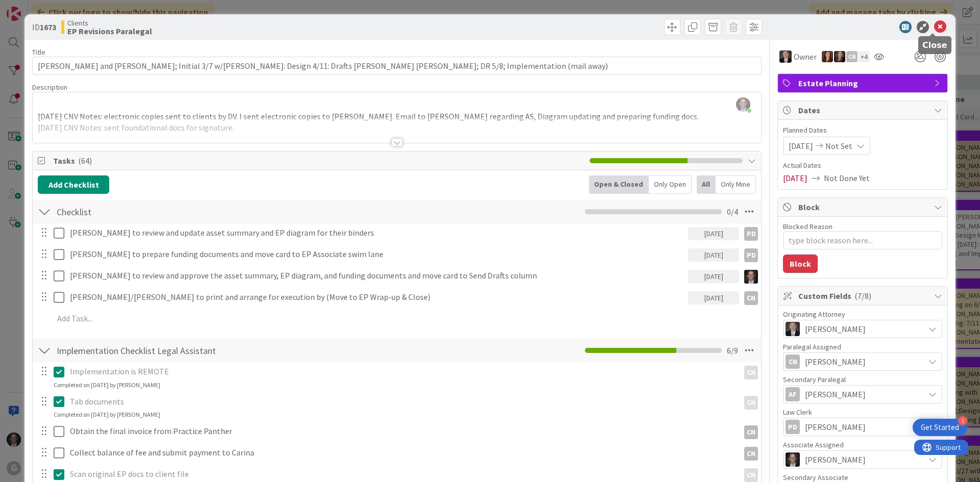
click at [936, 29] on icon at bounding box center [940, 27] width 12 height 12
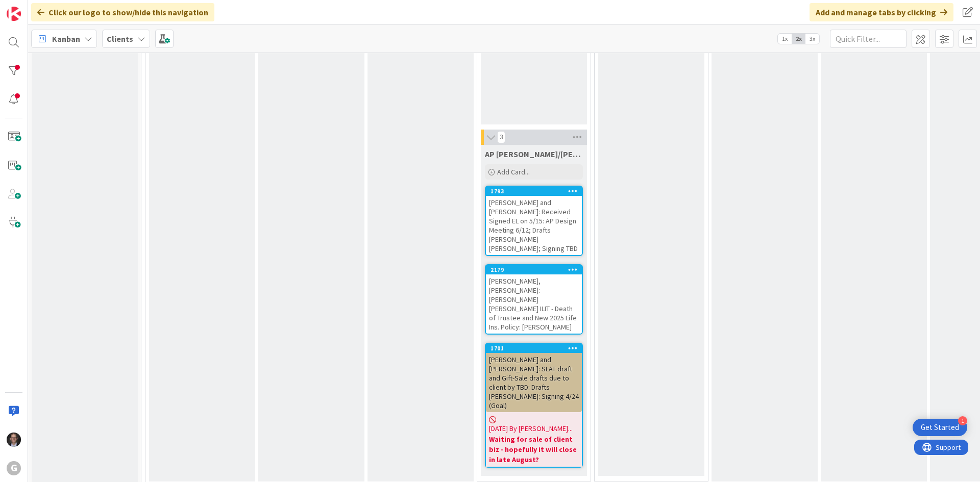
scroll to position [2450, 0]
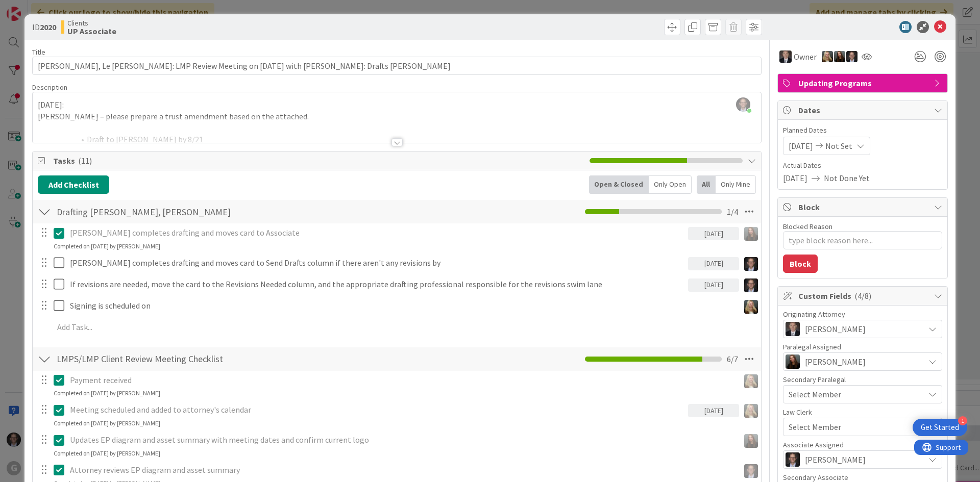
click at [393, 141] on div at bounding box center [397, 142] width 11 height 8
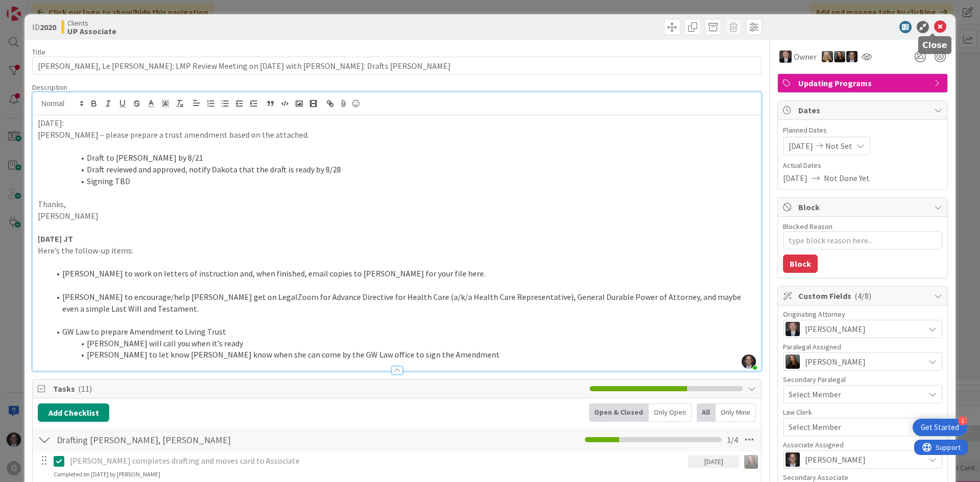
click at [934, 26] on icon at bounding box center [940, 27] width 12 height 12
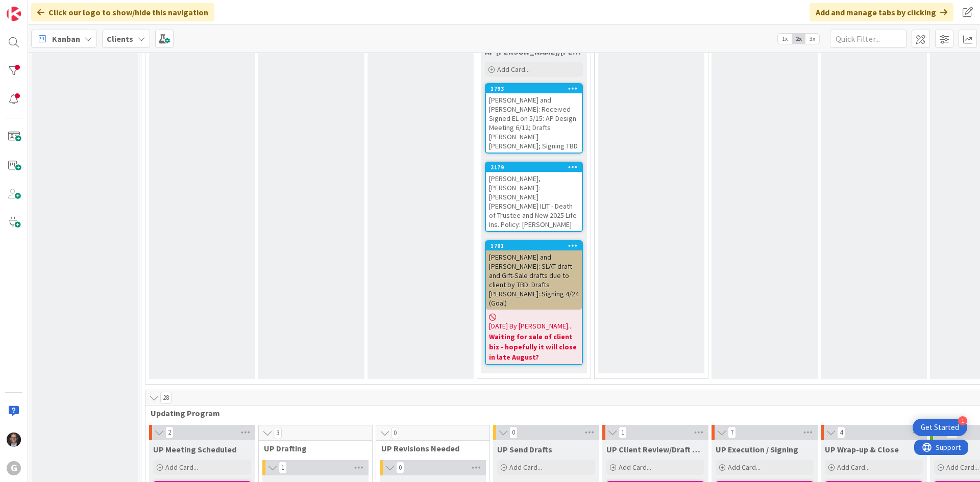
scroll to position [2469, 0]
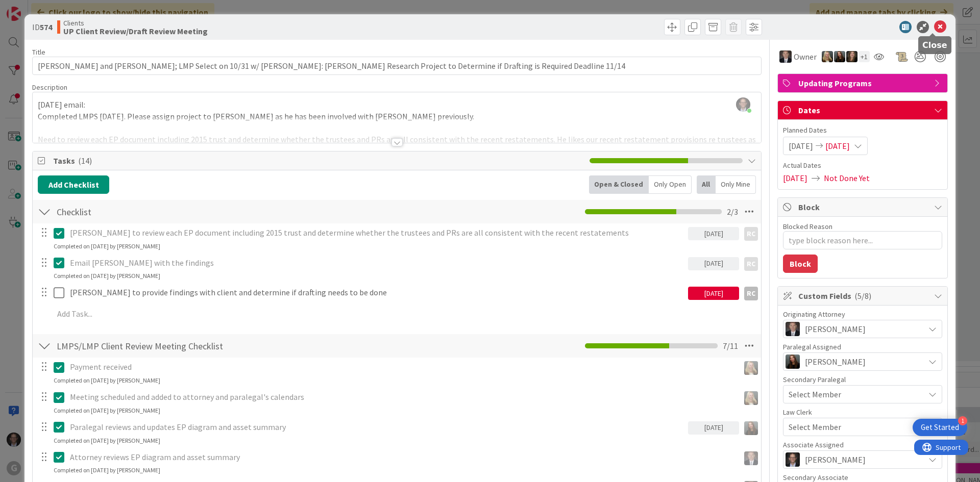
click at [934, 27] on icon at bounding box center [940, 27] width 12 height 12
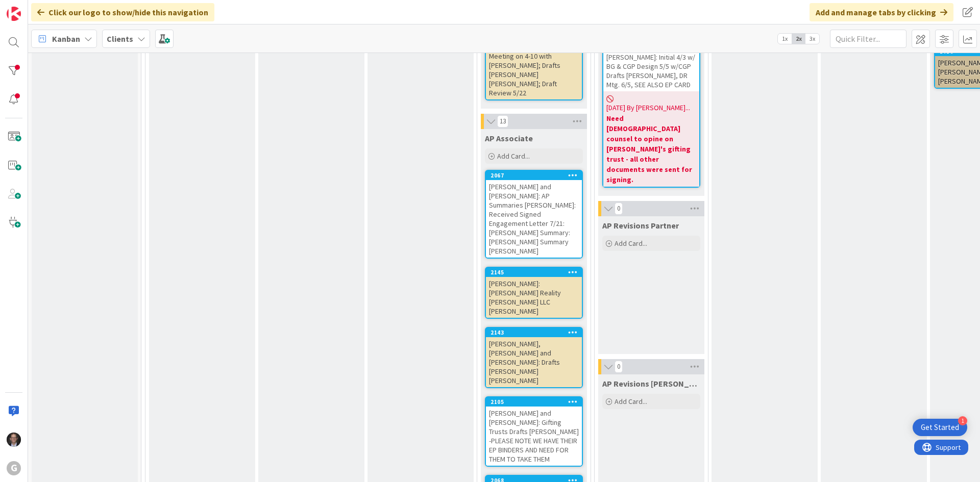
scroll to position [1141, 0]
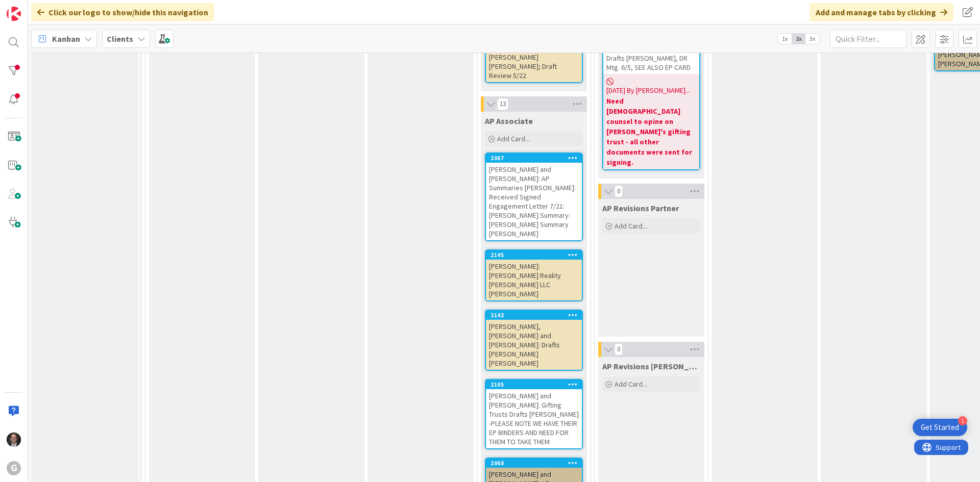
click at [504, 320] on div "[PERSON_NAME], [PERSON_NAME] and [PERSON_NAME]: Drafts [PERSON_NAME] [PERSON_NA…" at bounding box center [534, 345] width 96 height 50
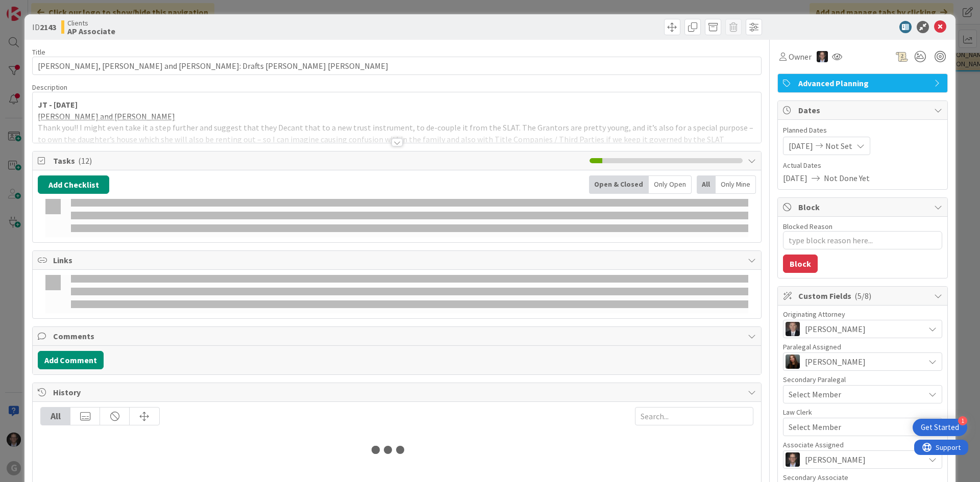
type textarea "x"
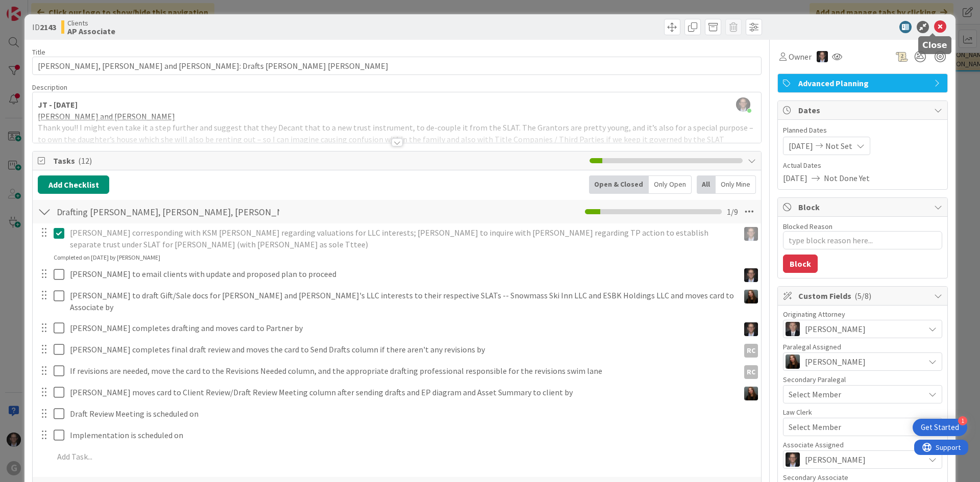
click at [934, 23] on icon at bounding box center [940, 27] width 12 height 12
